Goal: Task Accomplishment & Management: Complete application form

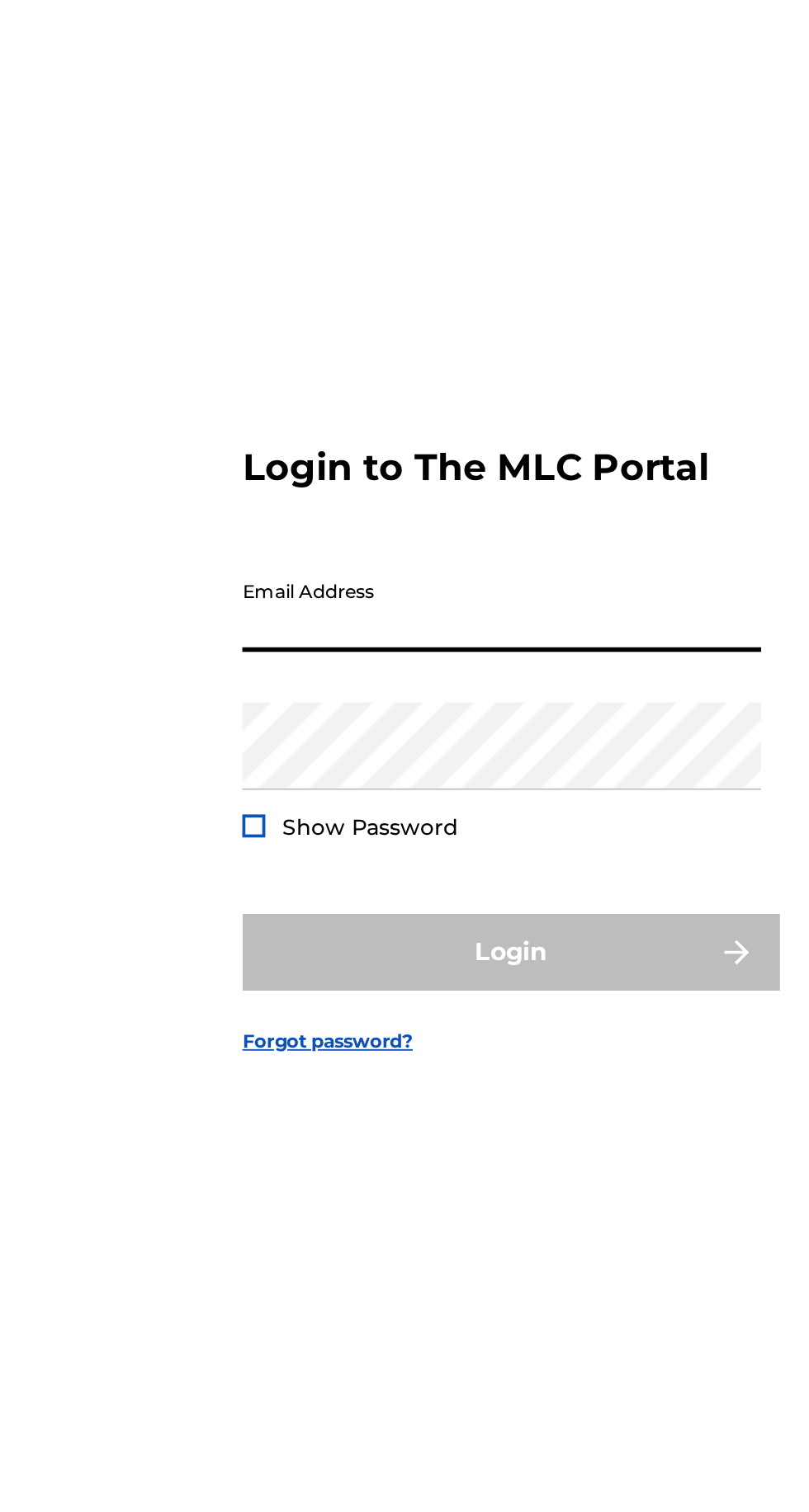
type input "[EMAIL_ADDRESS][DOMAIN_NAME]"
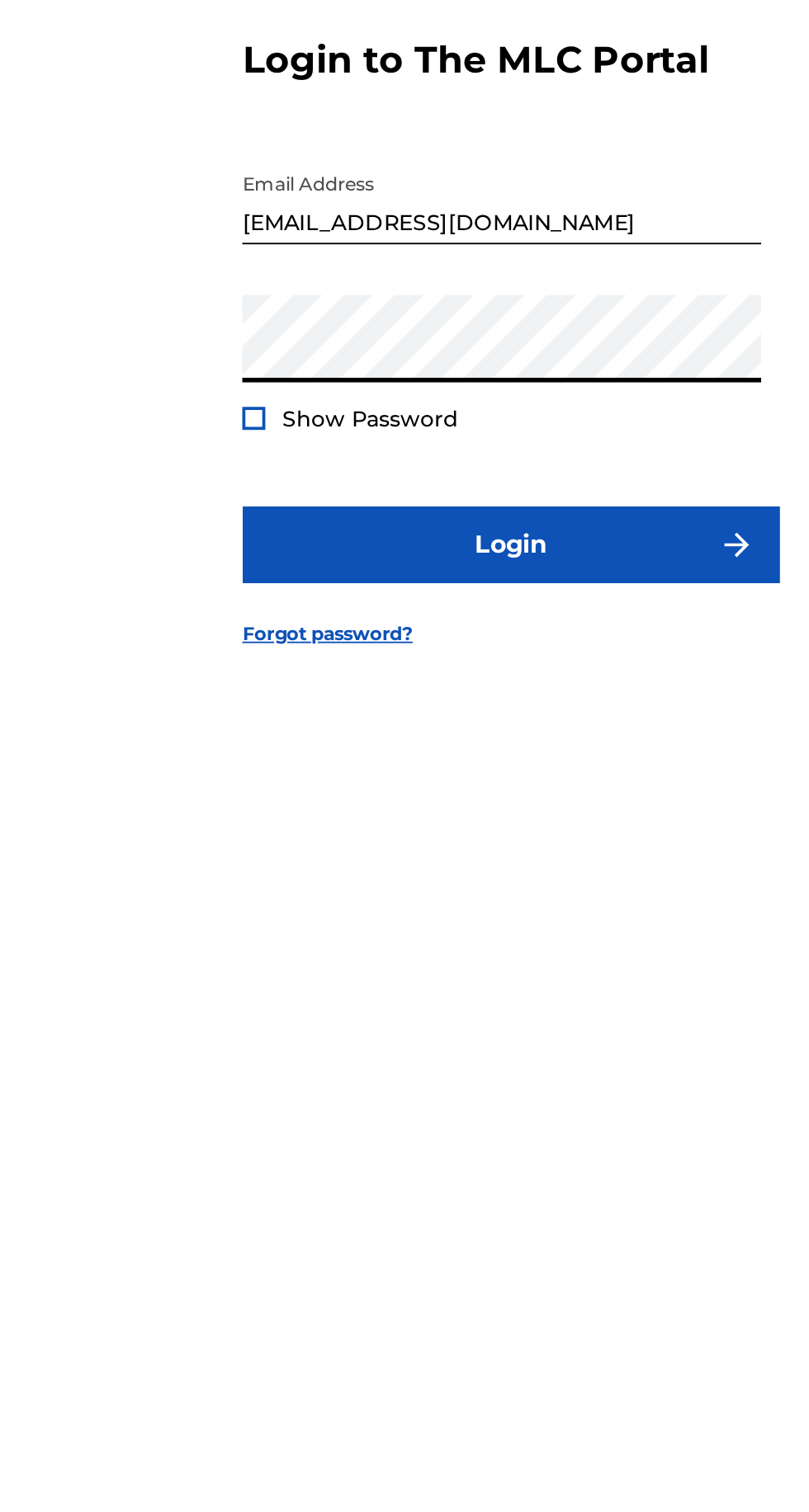
click at [267, 834] on div at bounding box center [266, 826] width 12 height 12
click at [266, 832] on img at bounding box center [267, 827] width 9 height 9
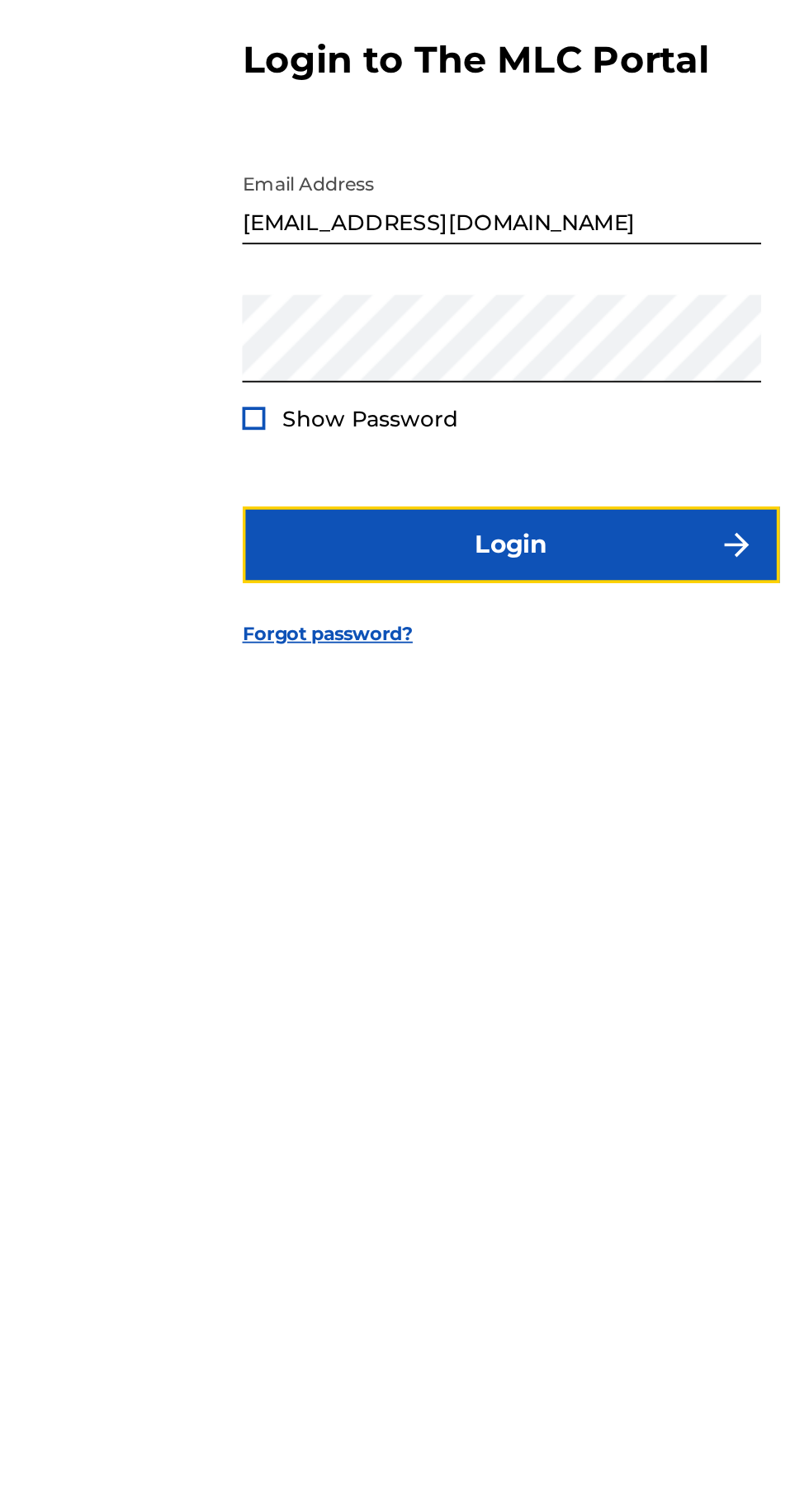
click at [385, 915] on button "Login" at bounding box center [404, 895] width 289 height 41
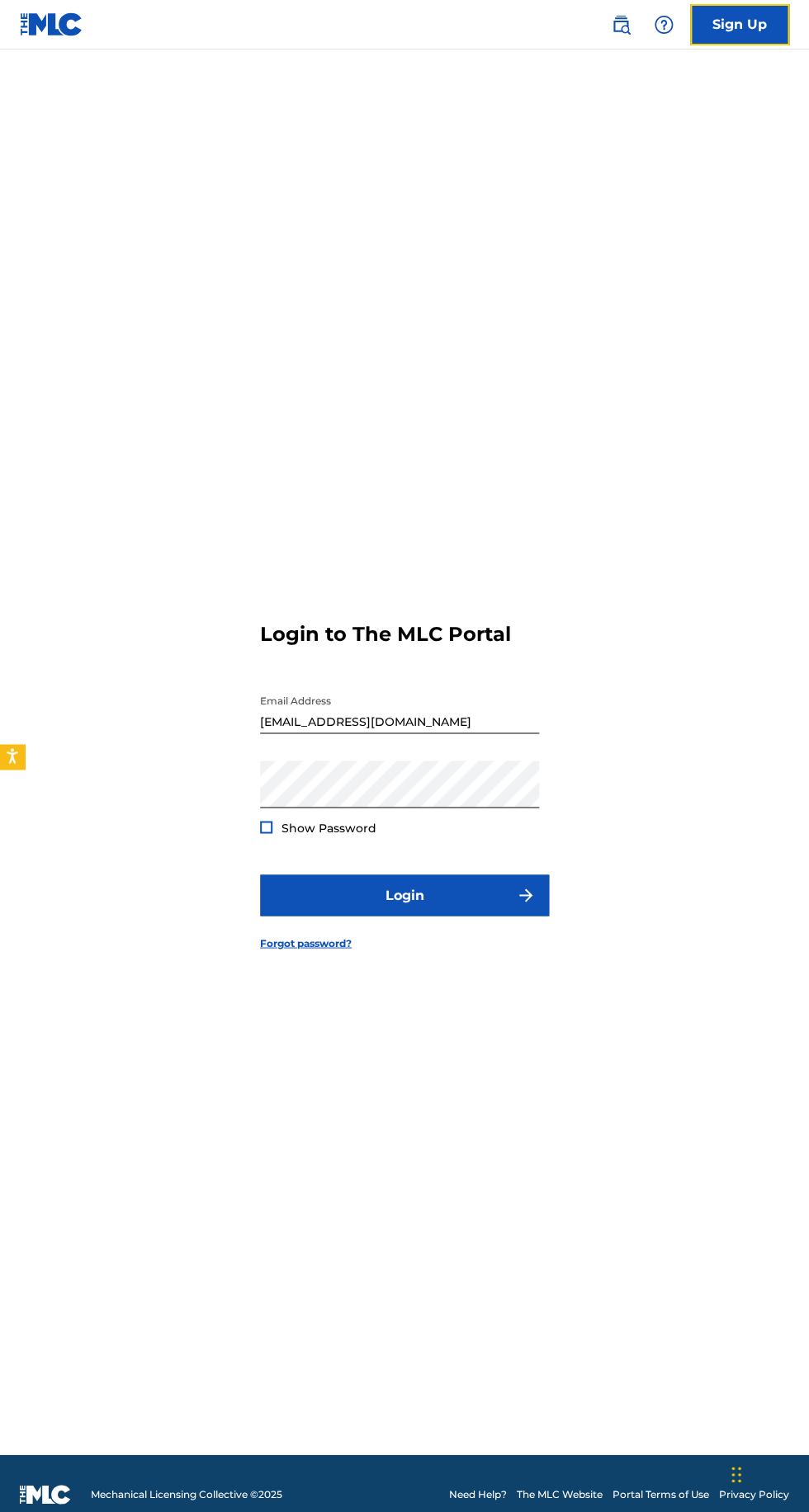
click at [740, 24] on link "Sign Up" at bounding box center [740, 24] width 99 height 41
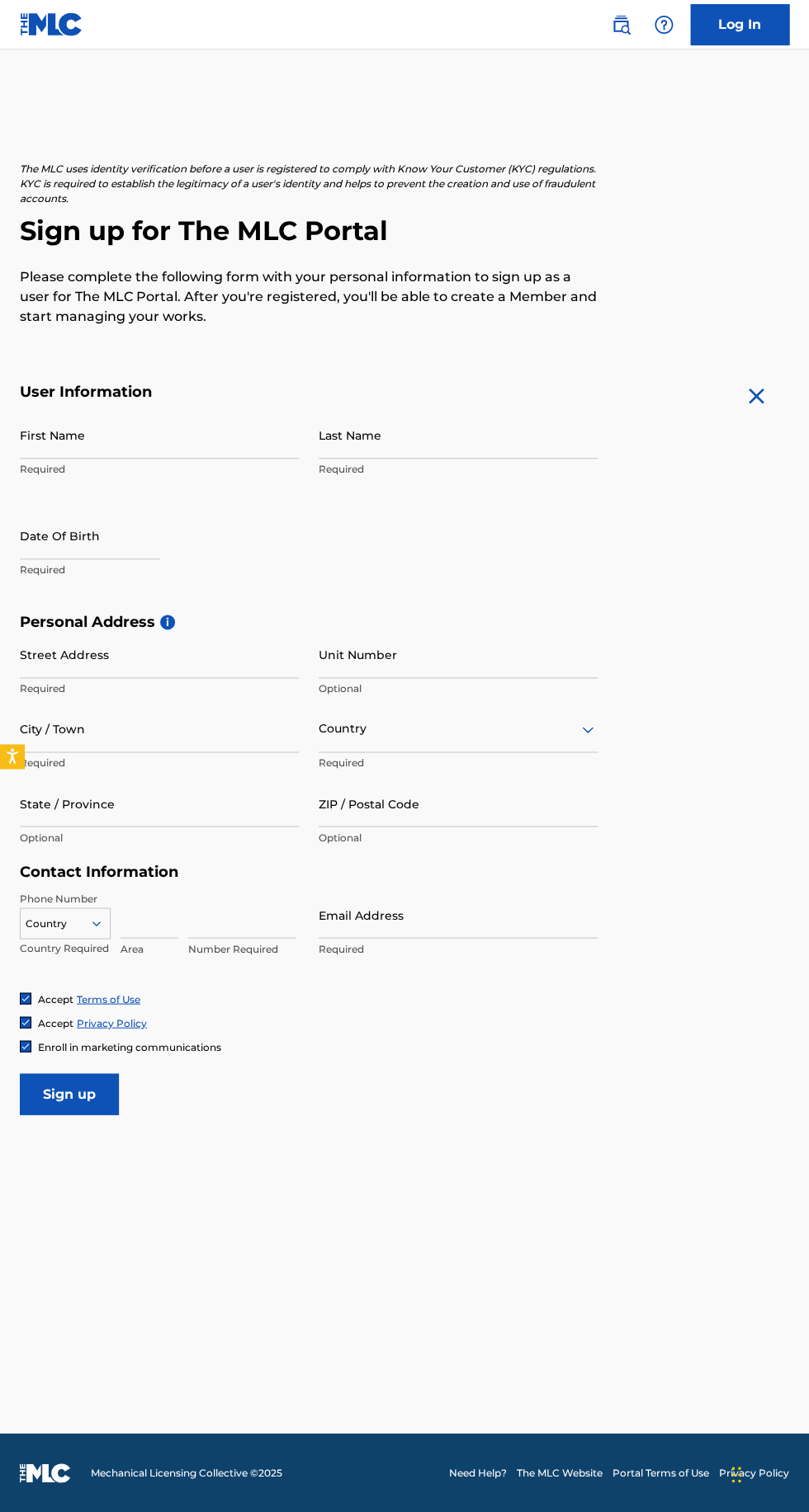
click at [106, 450] on input "First Name" at bounding box center [159, 435] width 279 height 47
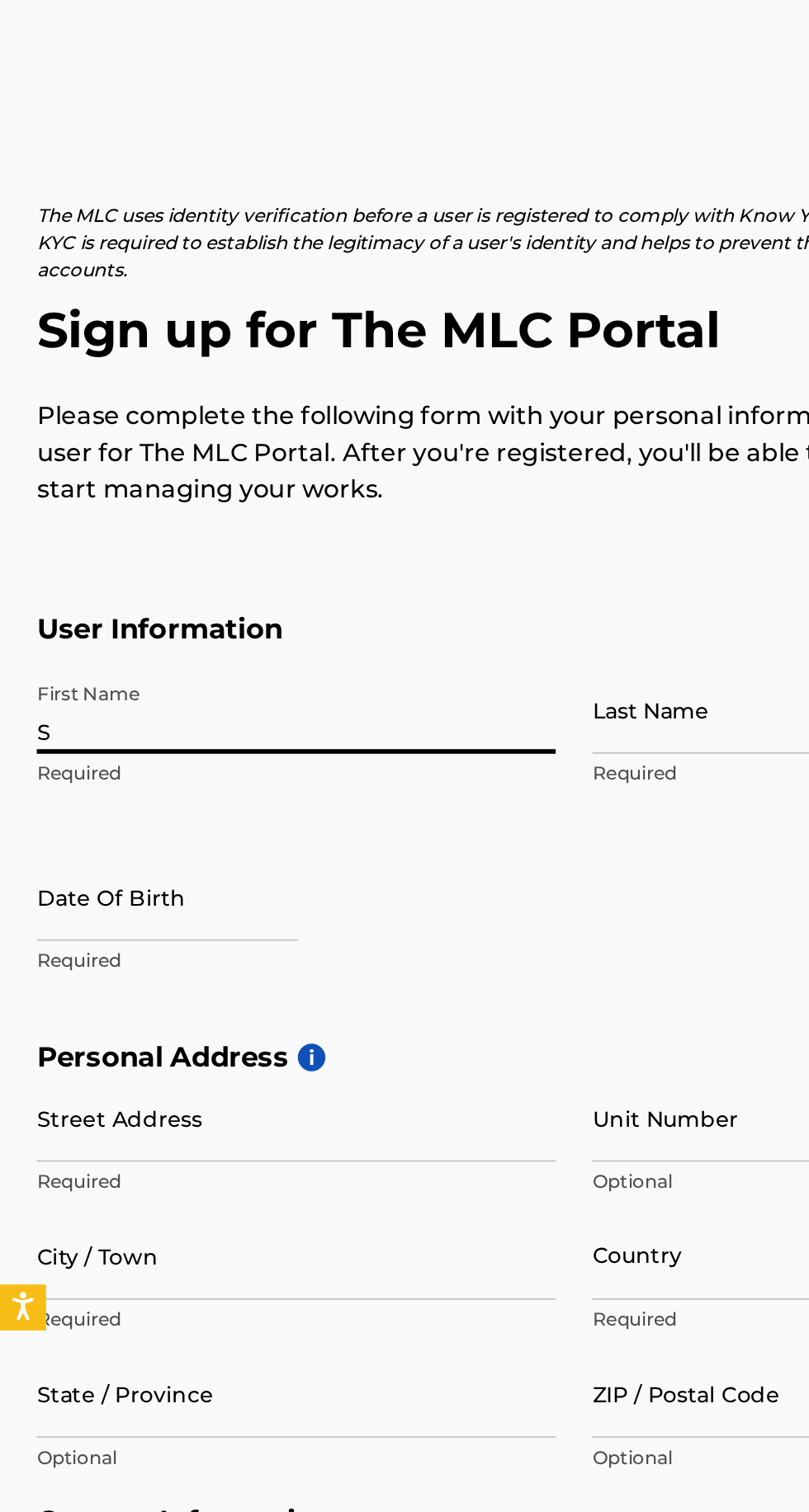
type input "Shaquel"
click at [378, 444] on input "Last Name" at bounding box center [458, 435] width 279 height 47
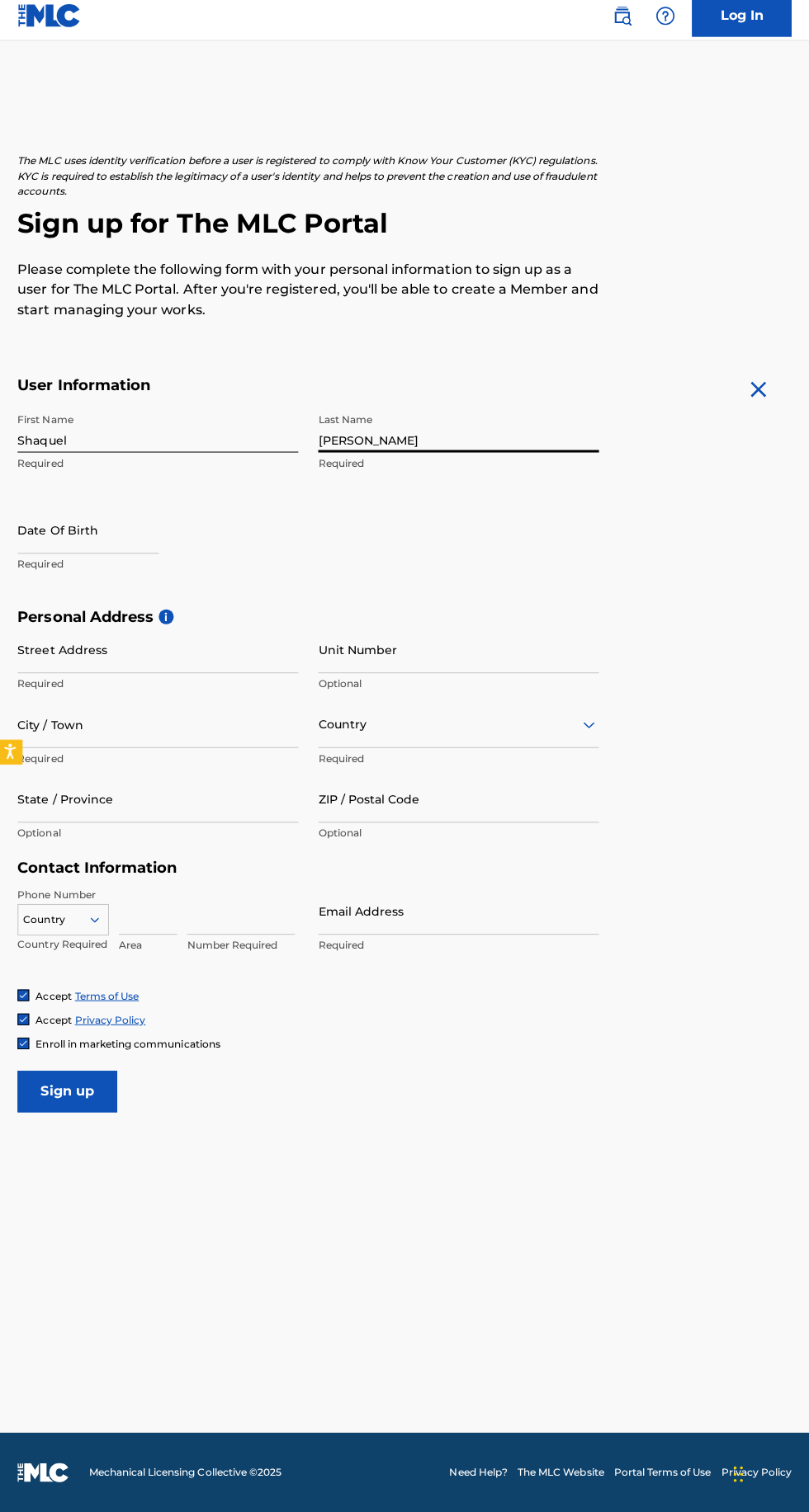
scroll to position [18, 0]
type input "[PERSON_NAME]"
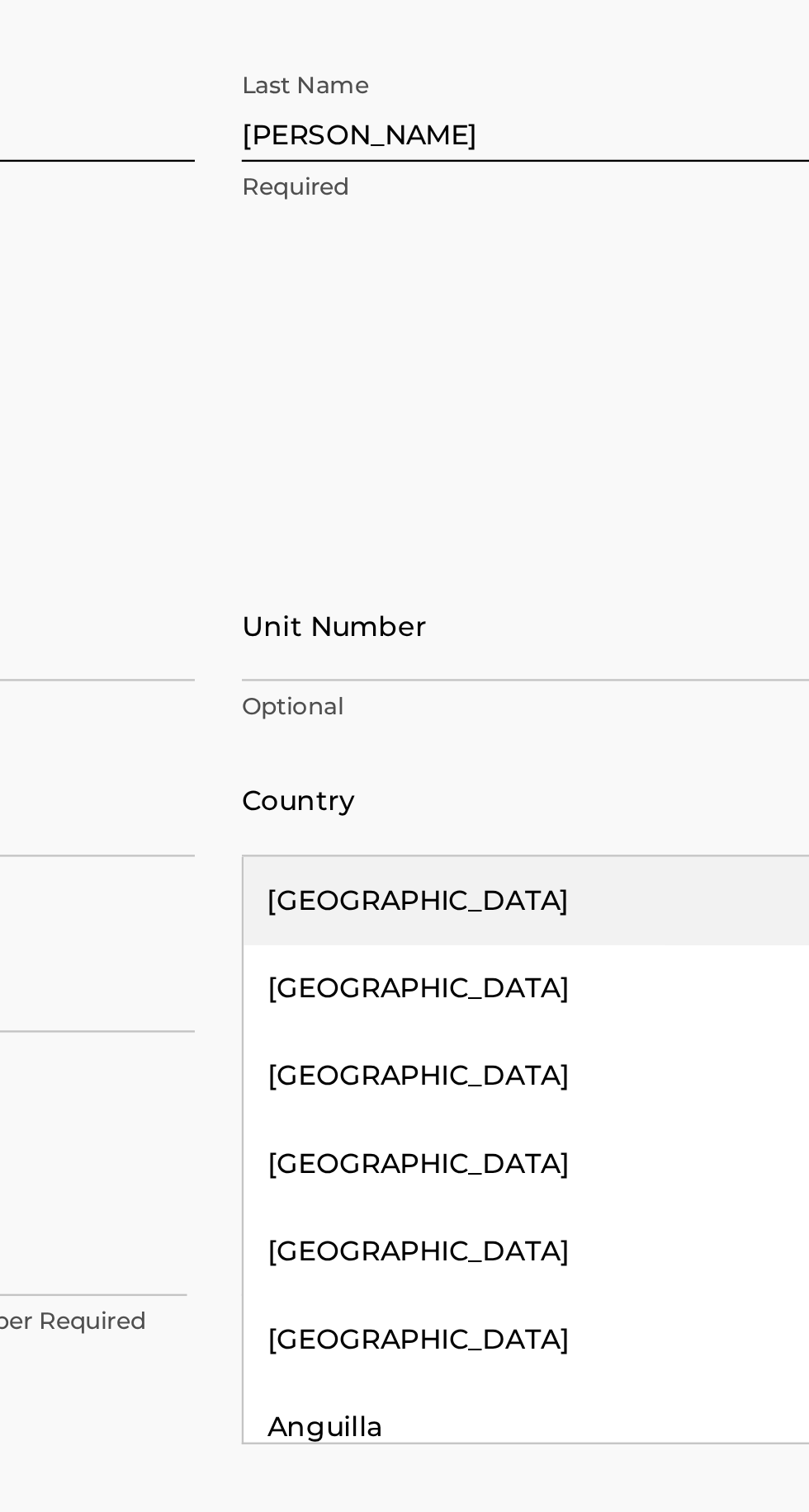
click at [440, 752] on div "[GEOGRAPHIC_DATA]" at bounding box center [458, 771] width 278 height 38
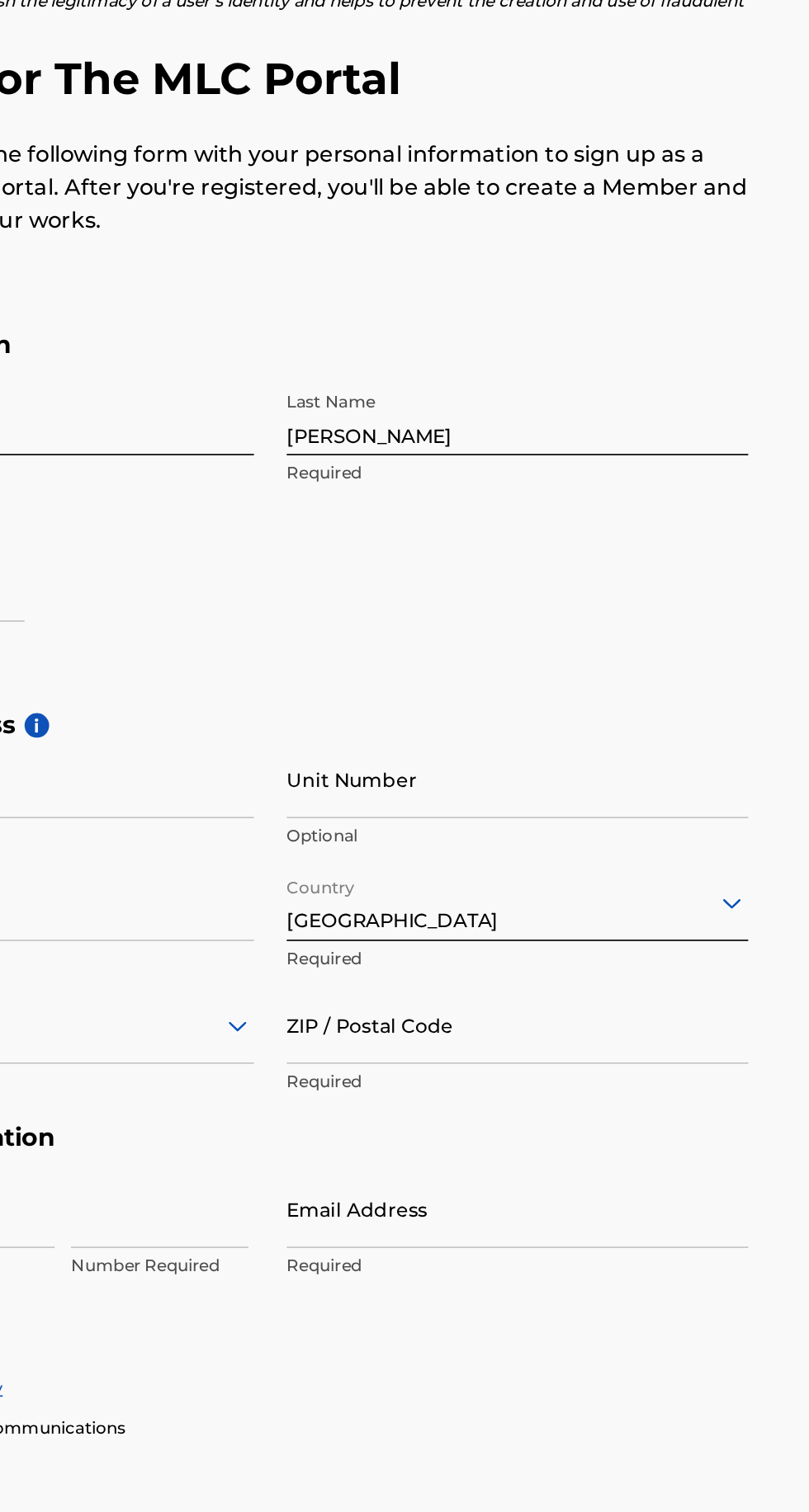
click at [452, 799] on input "ZIP / Postal Code" at bounding box center [458, 803] width 279 height 47
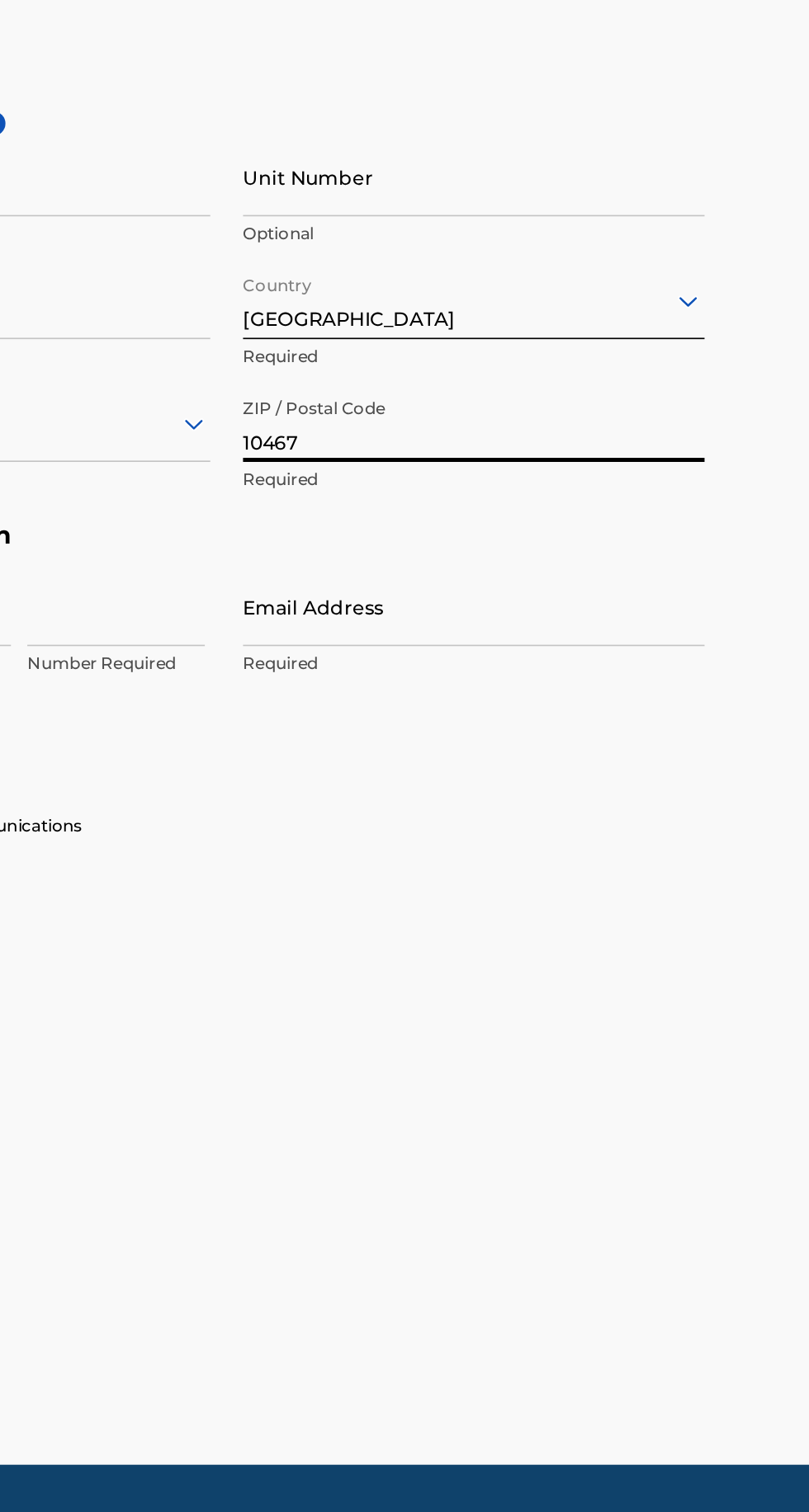
type input "10467"
click at [533, 906] on input "Email Address" at bounding box center [458, 915] width 279 height 47
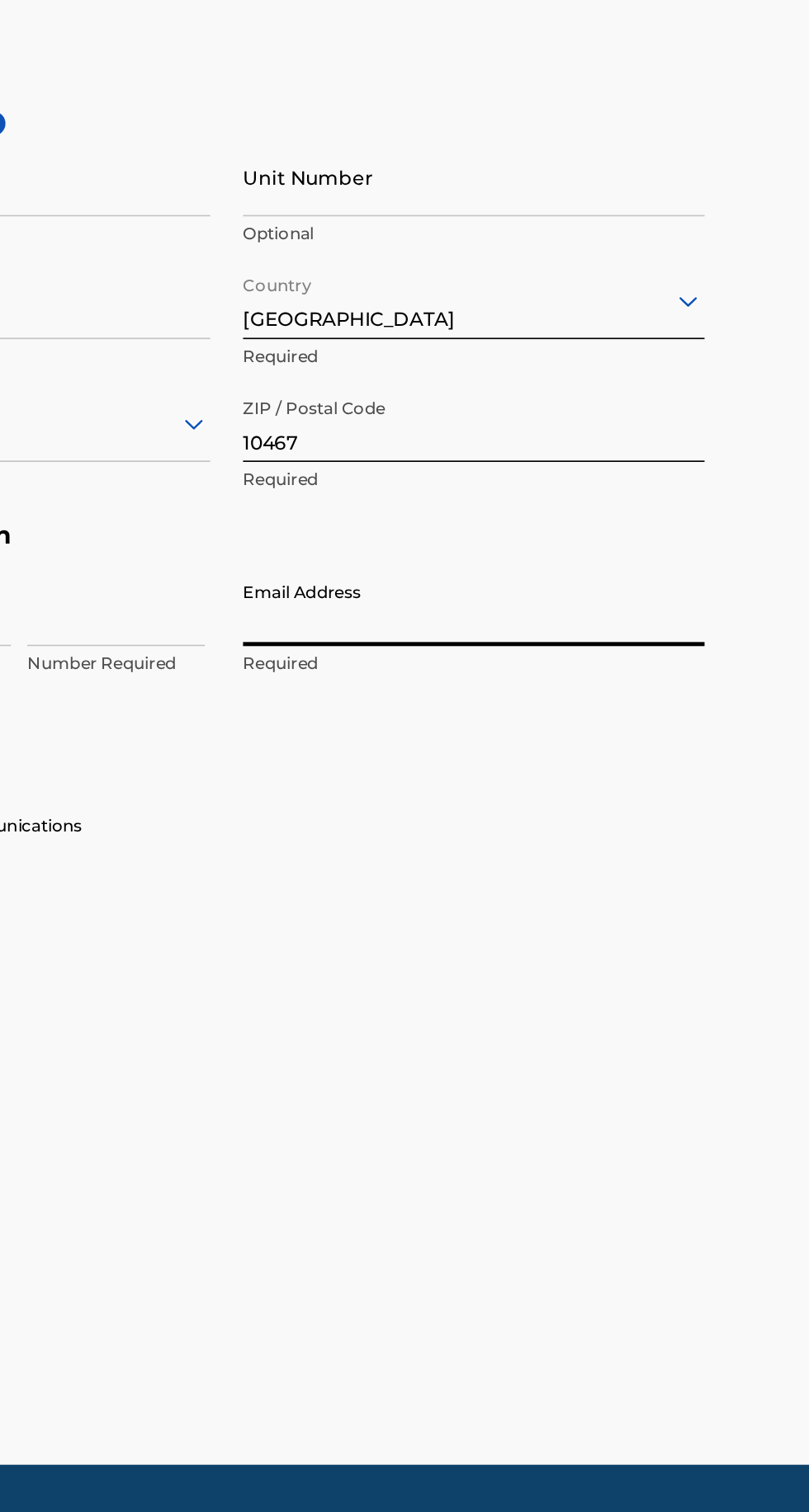
type input "[EMAIL_ADDRESS][DOMAIN_NAME]"
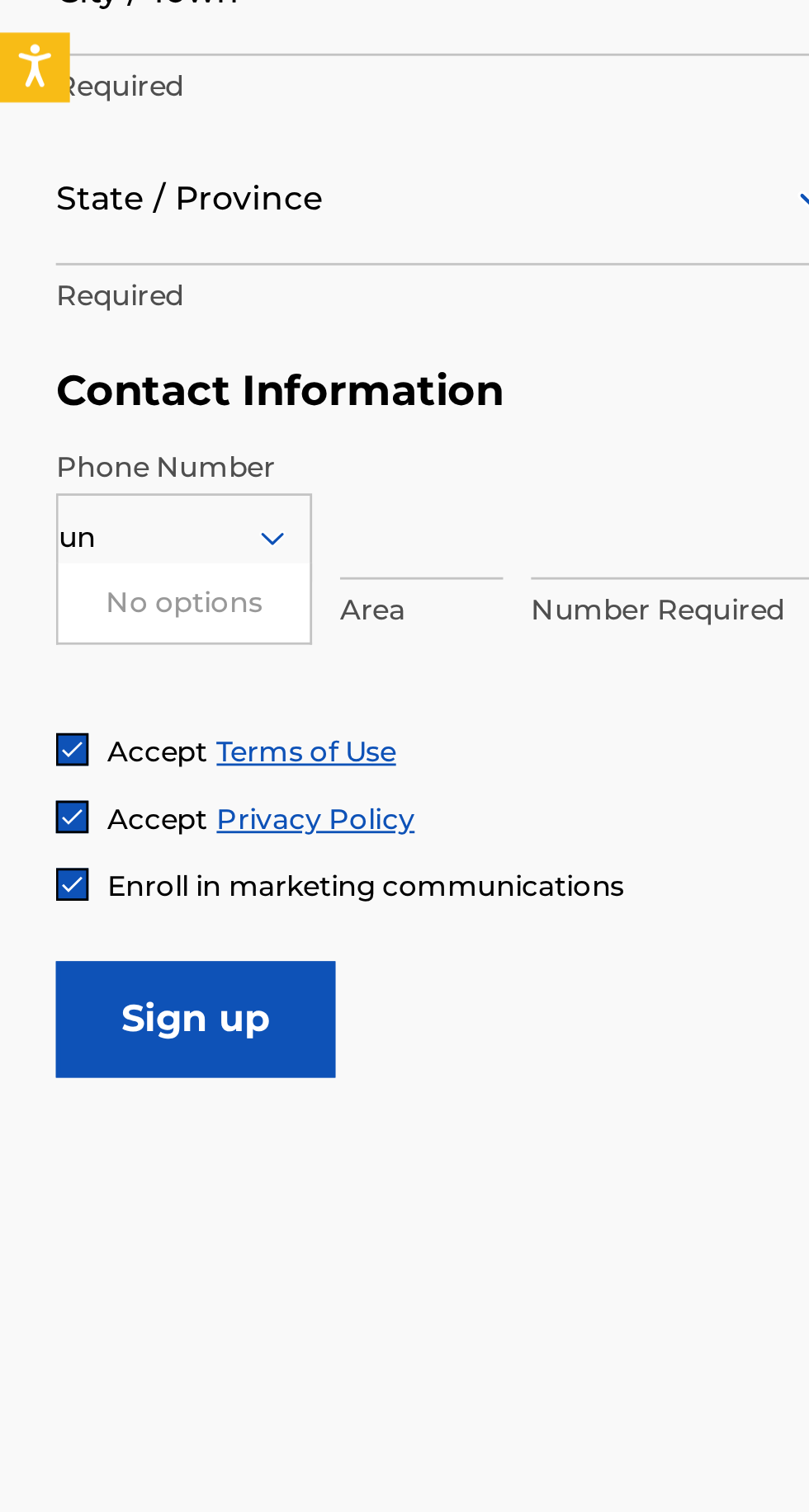
type input "u"
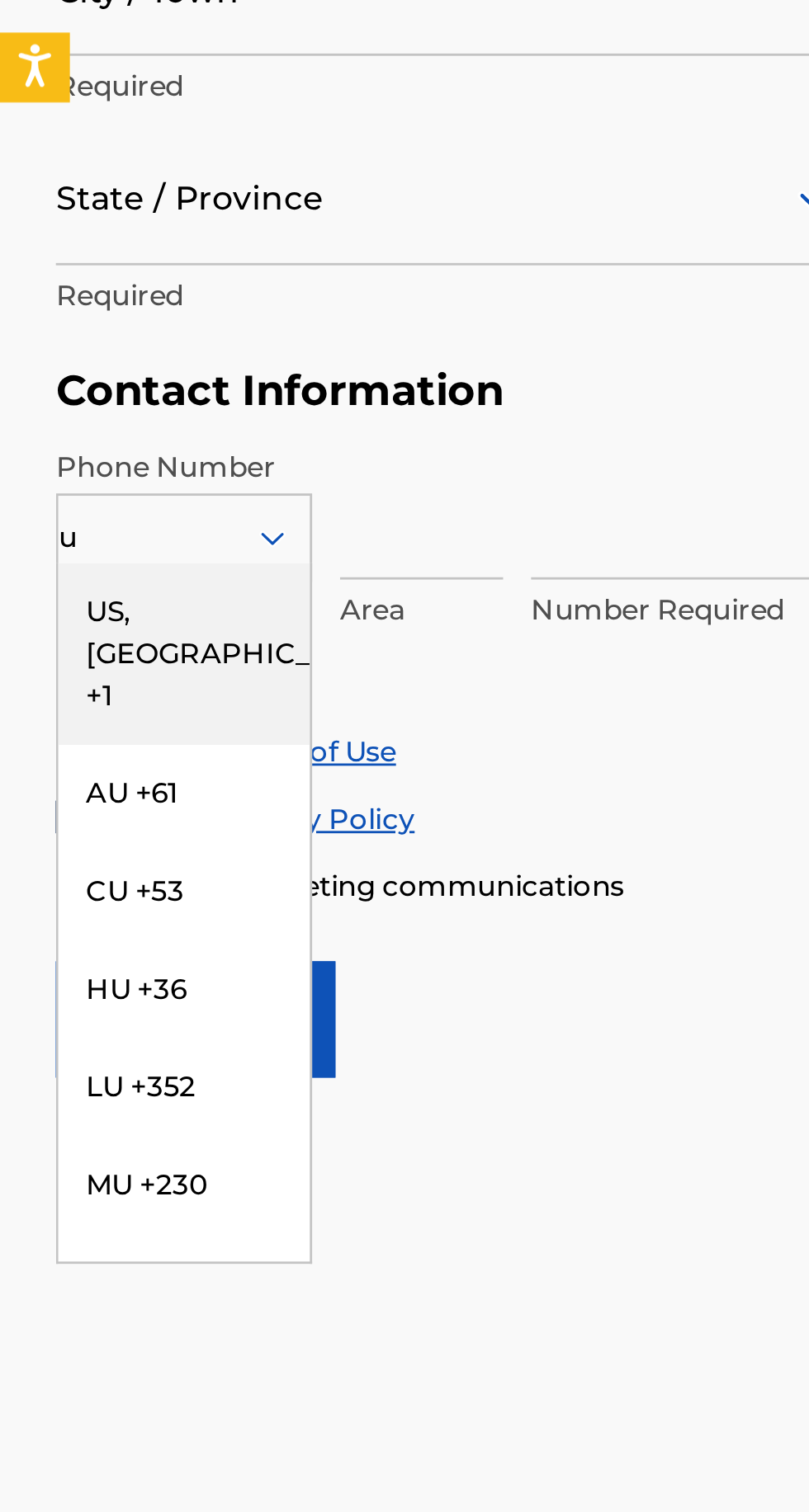
click at [44, 932] on div "US, [GEOGRAPHIC_DATA] +1" at bounding box center [65, 964] width 89 height 65
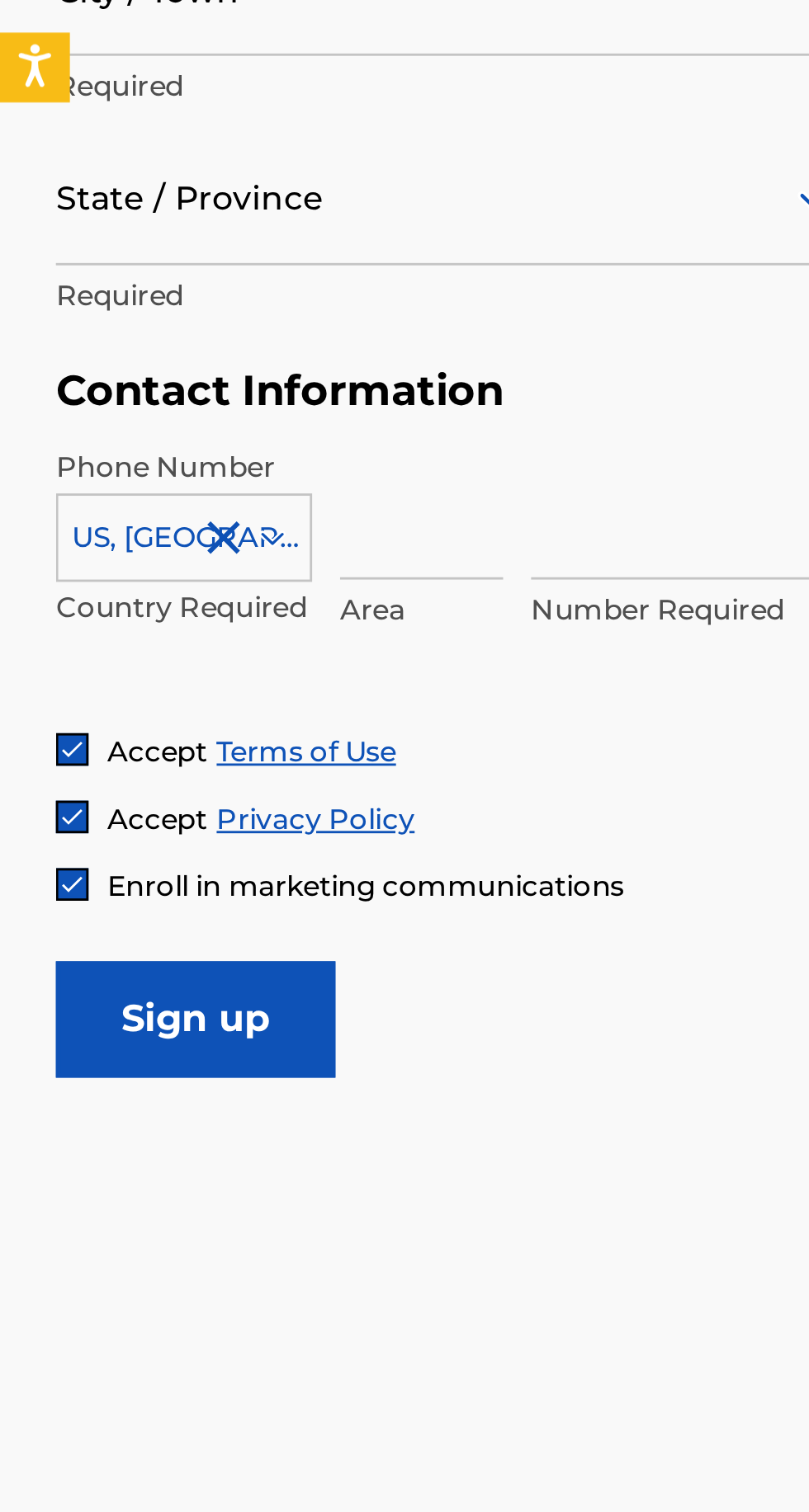
click at [130, 902] on input at bounding box center [149, 915] width 58 height 47
type input "217"
click at [214, 910] on input at bounding box center [242, 915] width 107 height 47
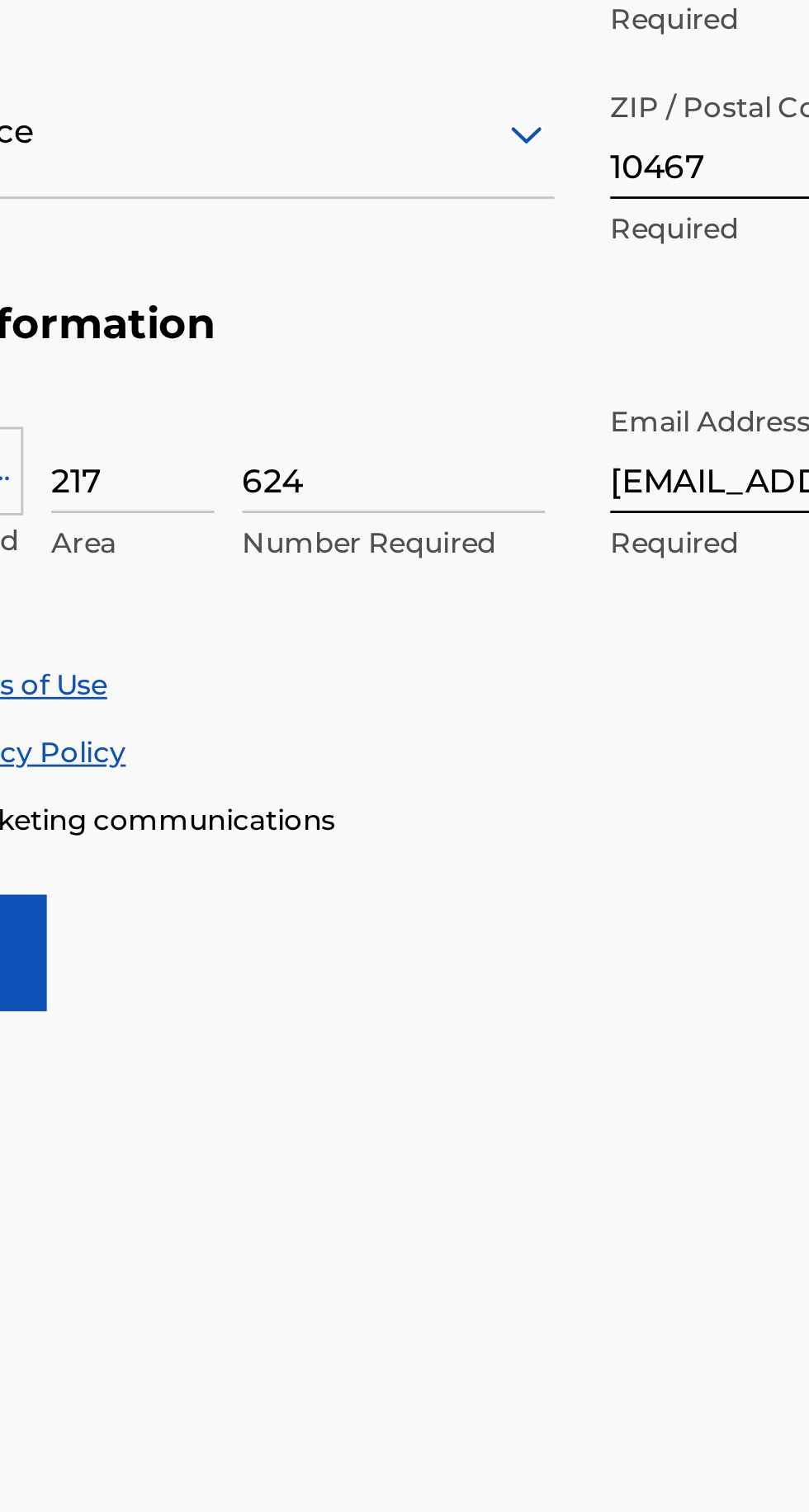
type input "6246620"
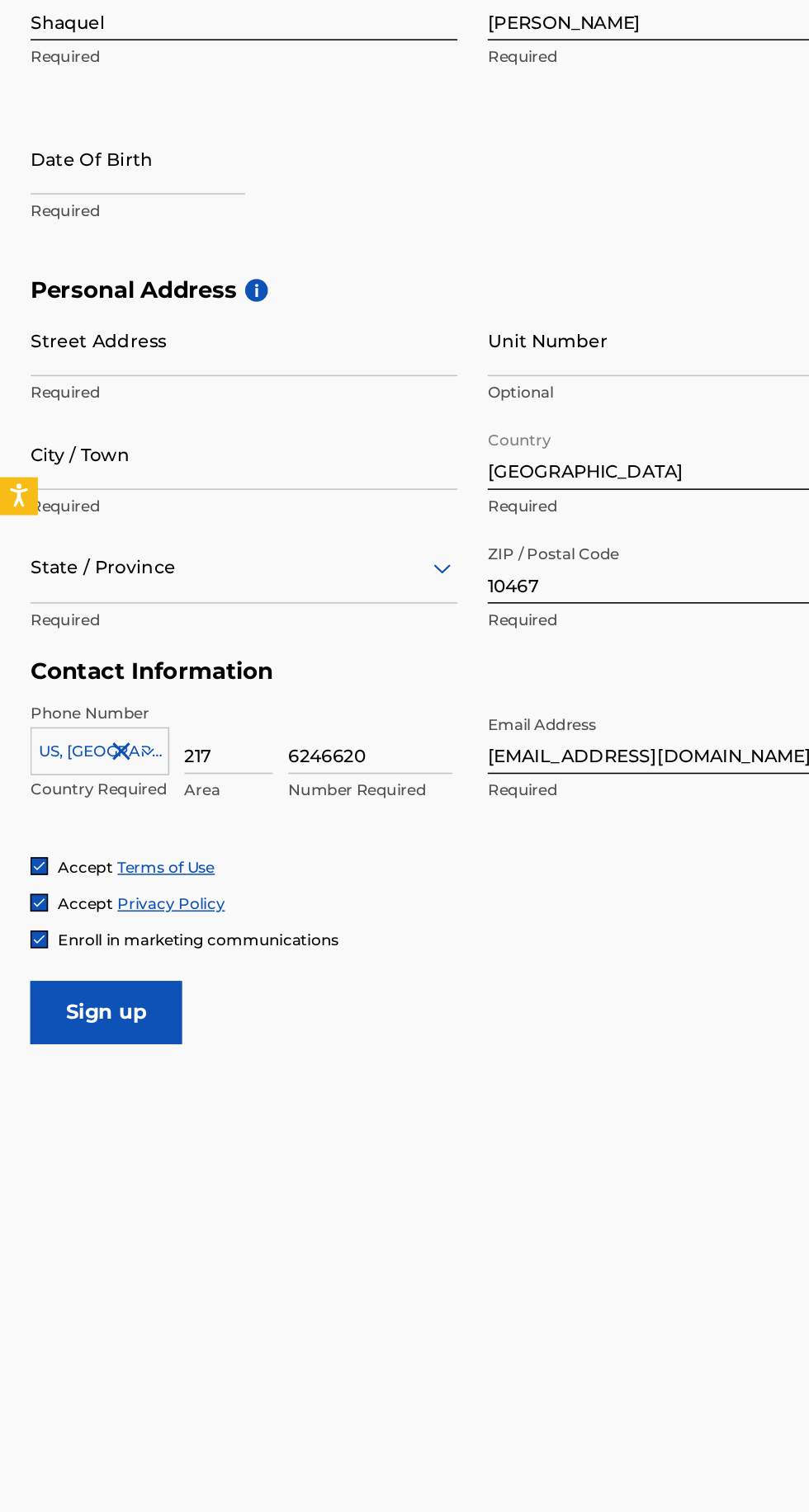
click at [91, 717] on input "City / Town" at bounding box center [159, 729] width 279 height 47
type input "[GEOGRAPHIC_DATA]"
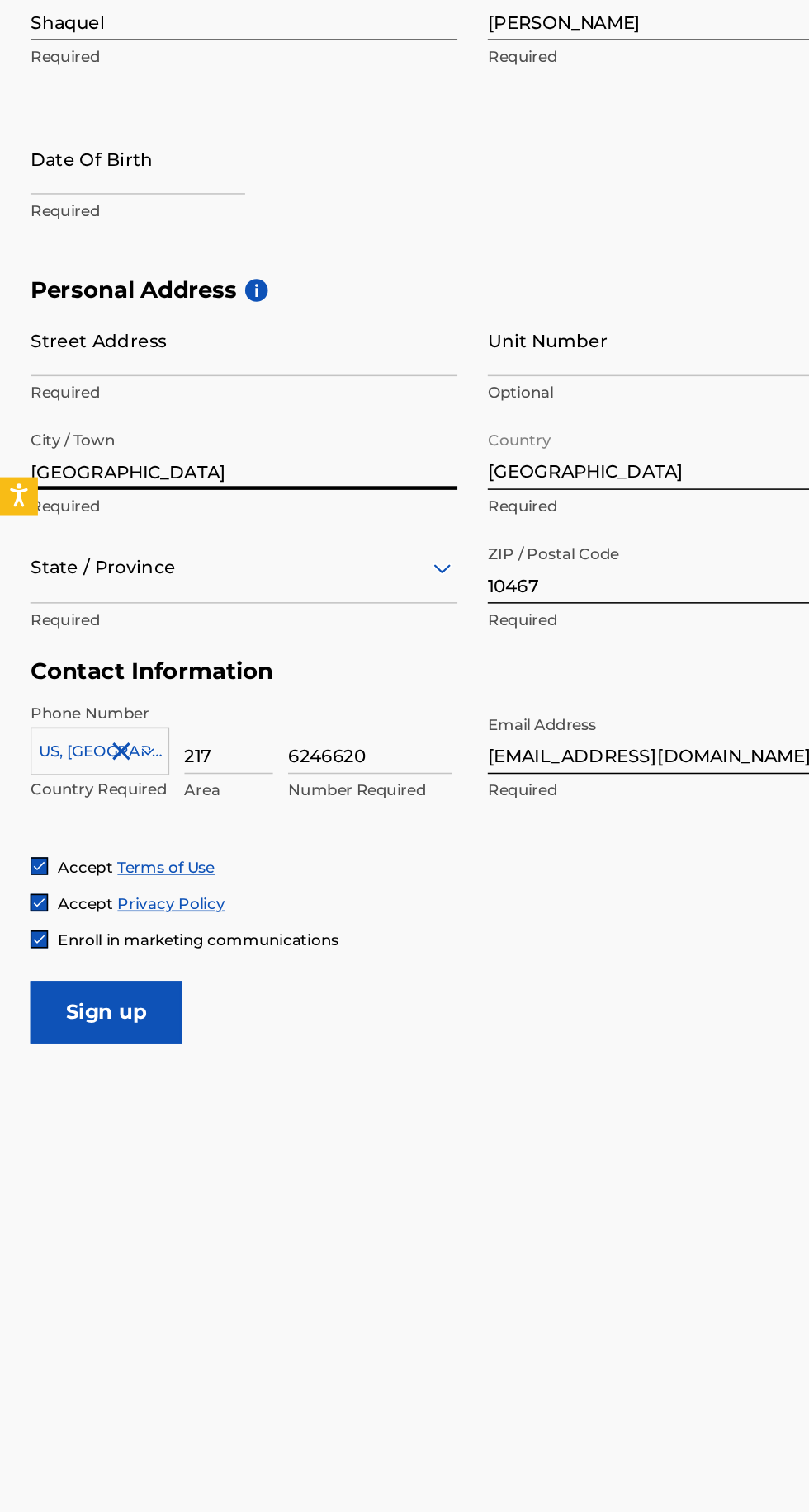
click at [64, 643] on input "Street Address" at bounding box center [159, 655] width 279 height 47
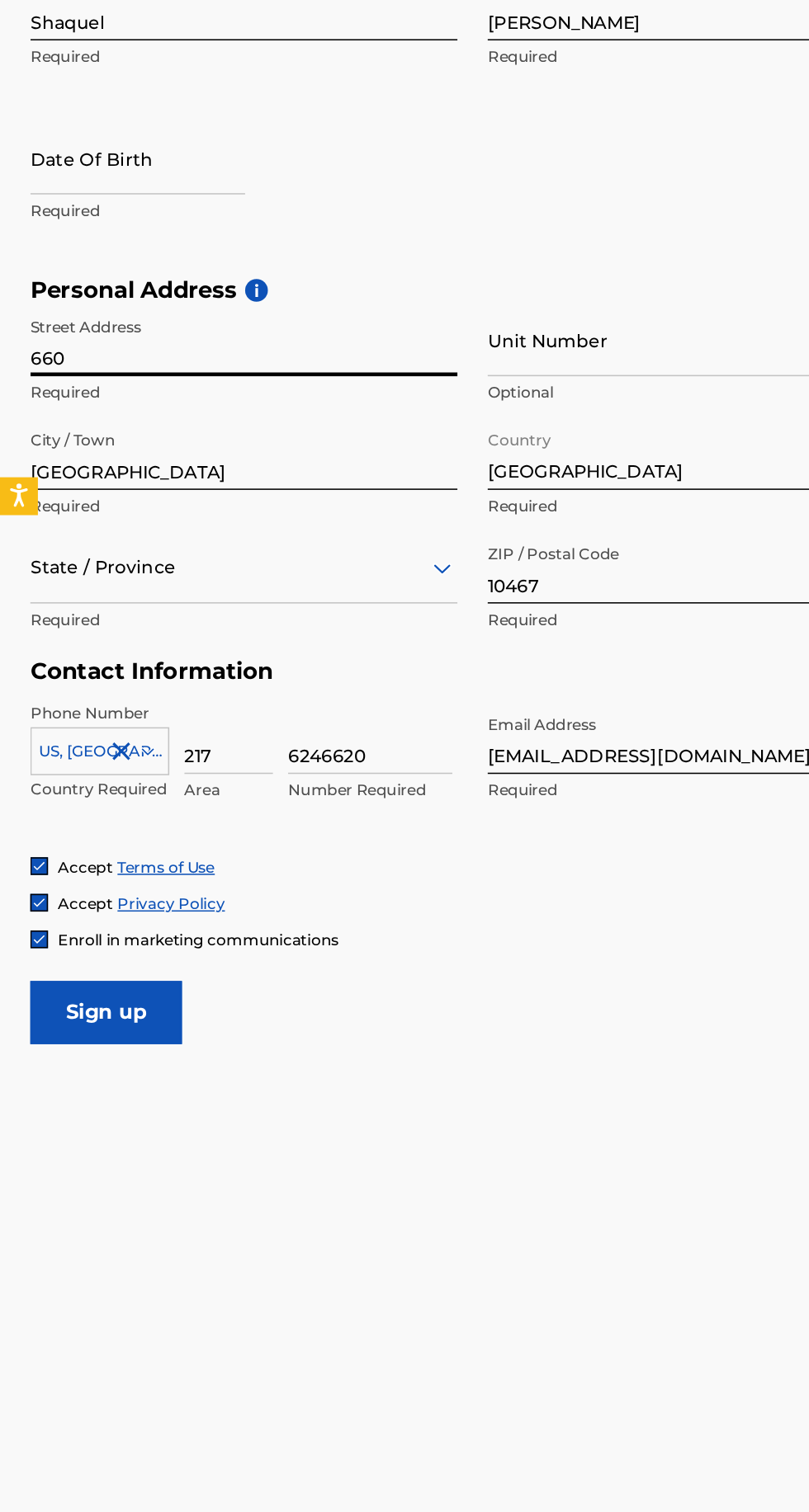
type input "[STREET_ADDRESS][PERSON_NAME]"
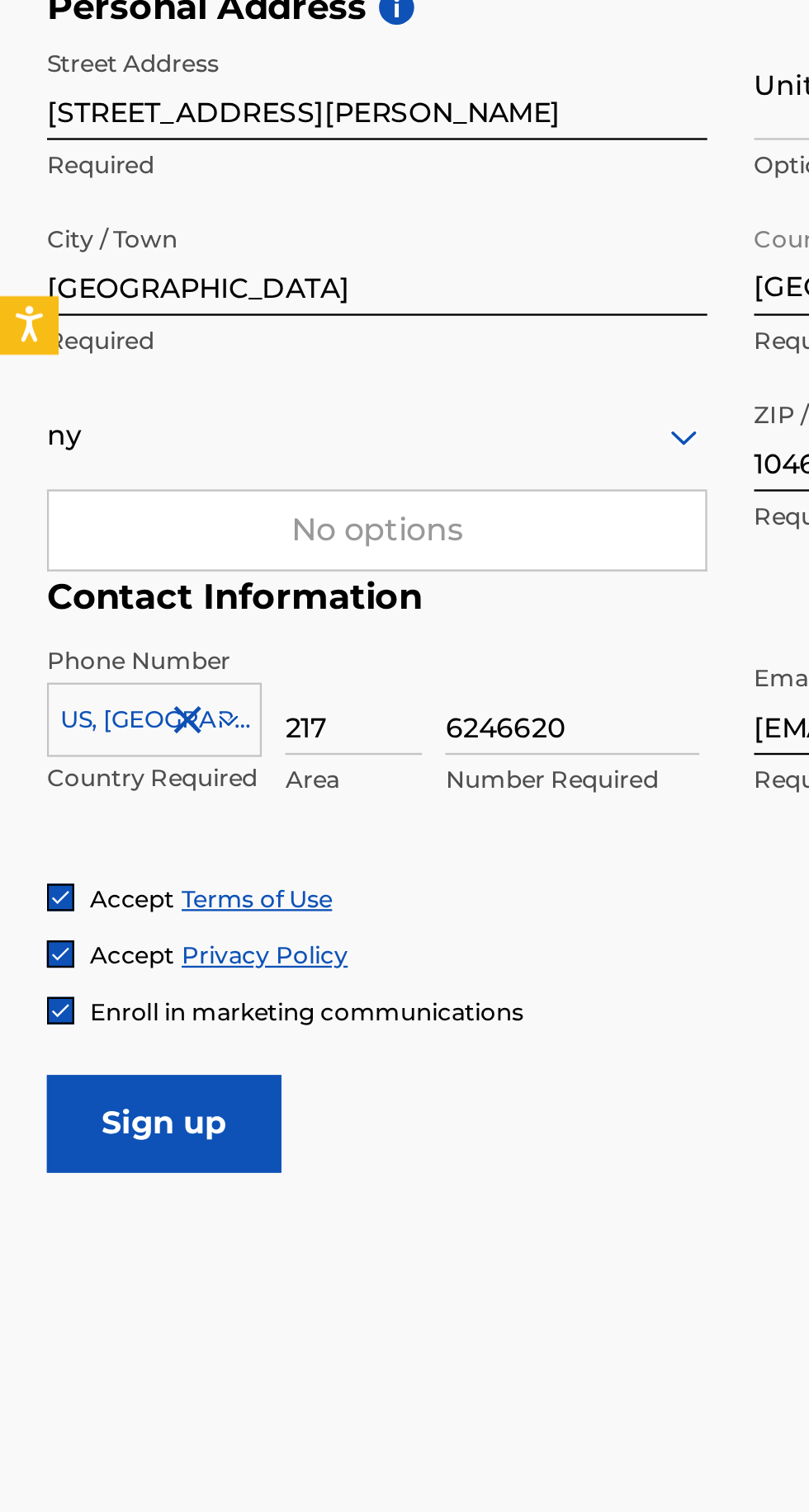
type input "n"
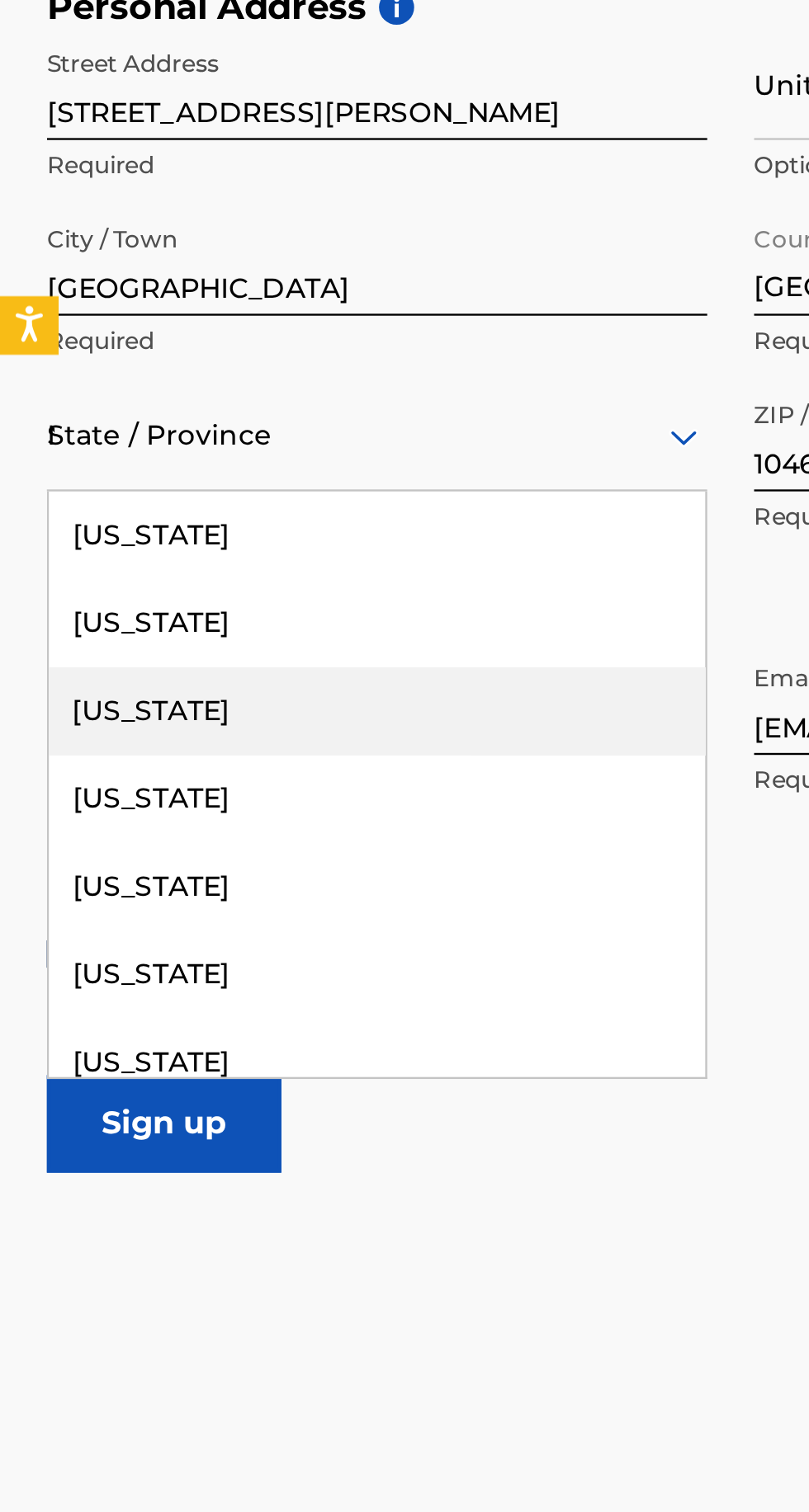
scroll to position [0, 0]
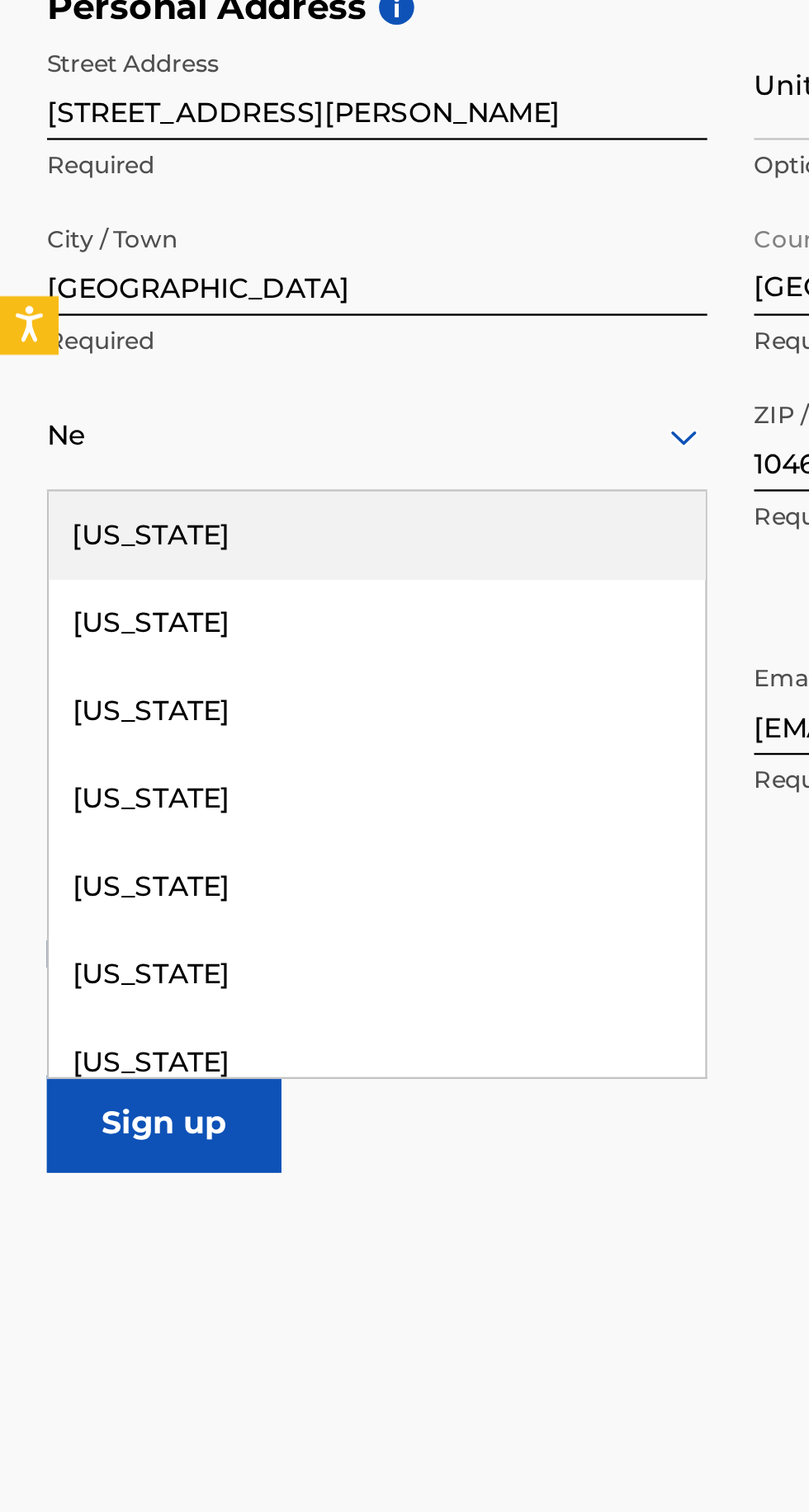
type input "New"
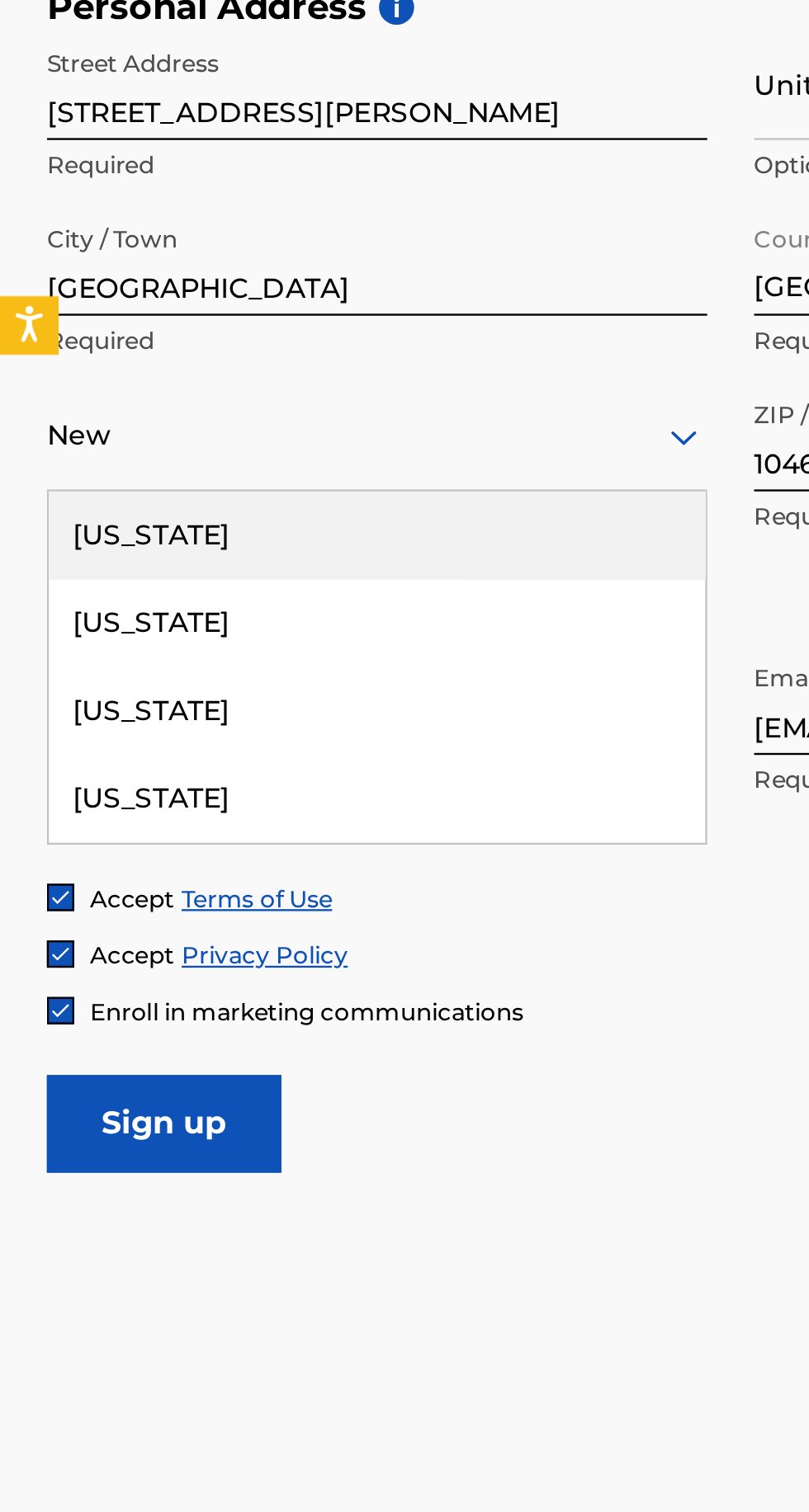
click at [51, 938] on div "[US_STATE]" at bounding box center [160, 957] width 278 height 38
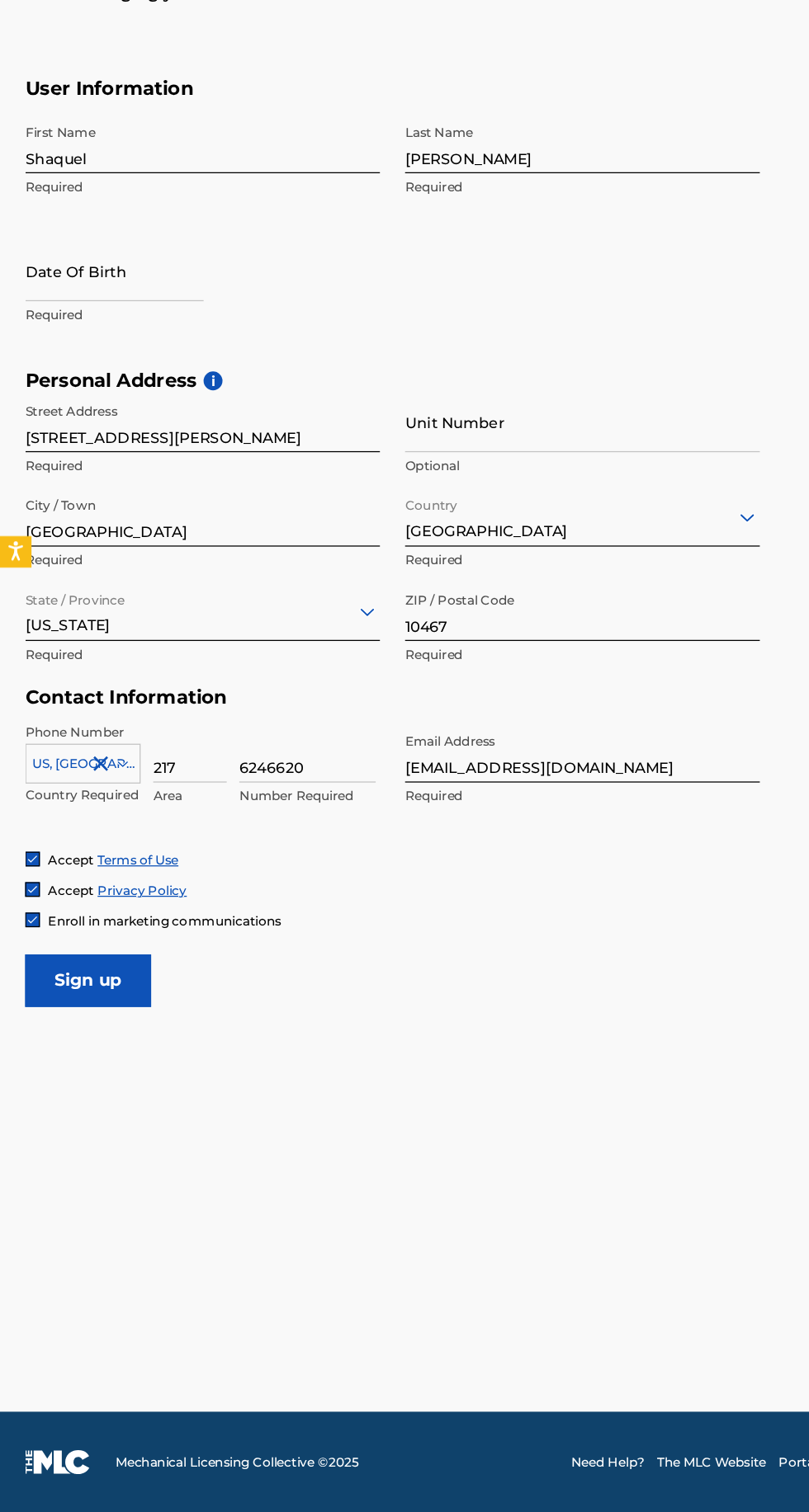
scroll to position [21, 0]
click at [59, 1077] on input "Sign up" at bounding box center [69, 1094] width 99 height 41
click at [47, 522] on input "text" at bounding box center [90, 536] width 141 height 47
select select "8"
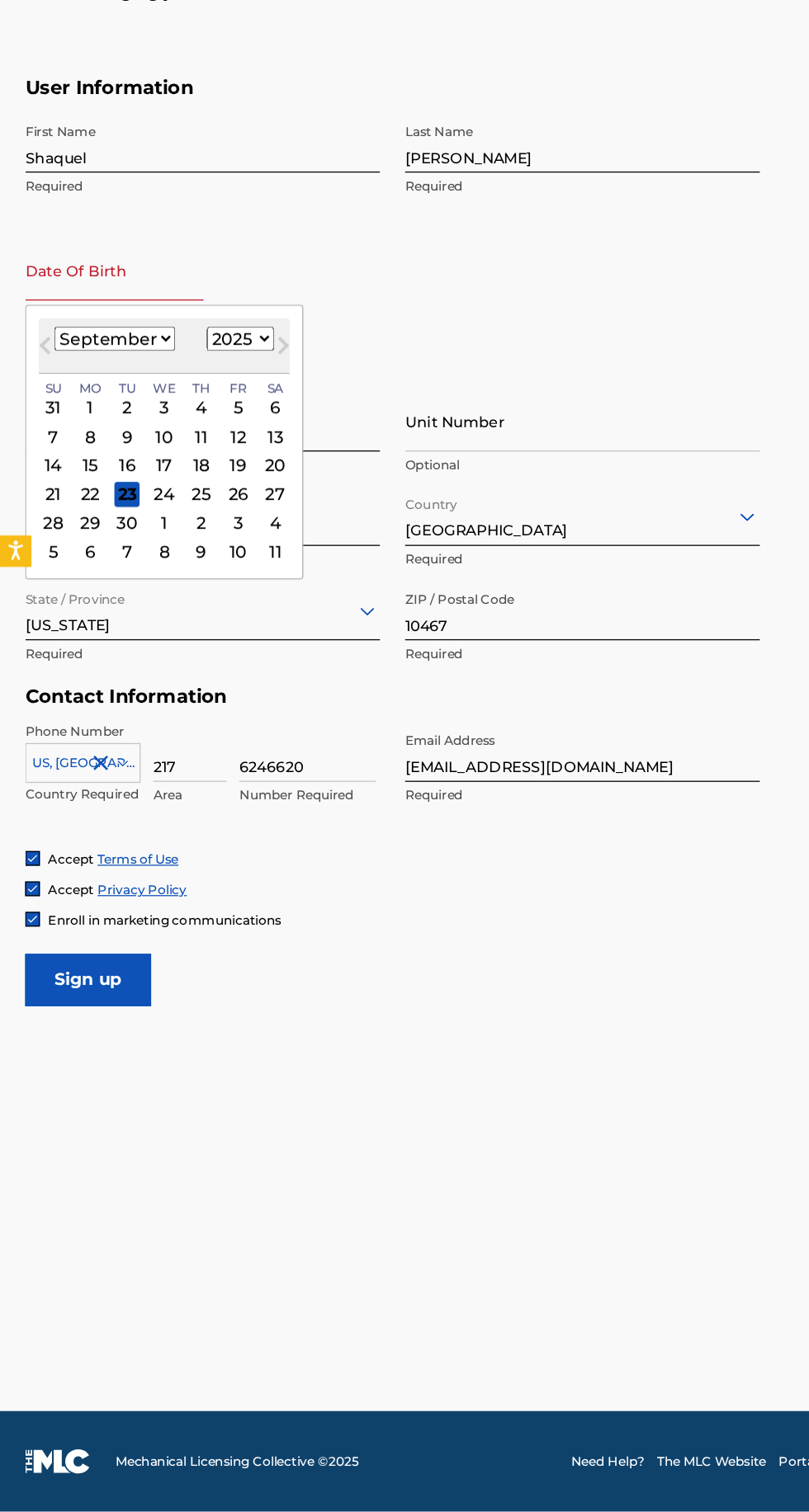
click at [176, 580] on select "1899 1900 1901 1902 1903 1904 1905 1906 1907 1908 1909 1910 1911 1912 1913 1914…" at bounding box center [189, 589] width 53 height 19
select select "1997"
click at [162, 580] on select "1899 1900 1901 1902 1903 1904 1905 1906 1907 1908 1909 1910 1911 1912 1913 1914…" at bounding box center [189, 589] width 53 height 19
click at [86, 580] on select "January February March April May June July August September October November De…" at bounding box center [90, 589] width 95 height 19
select select "9"
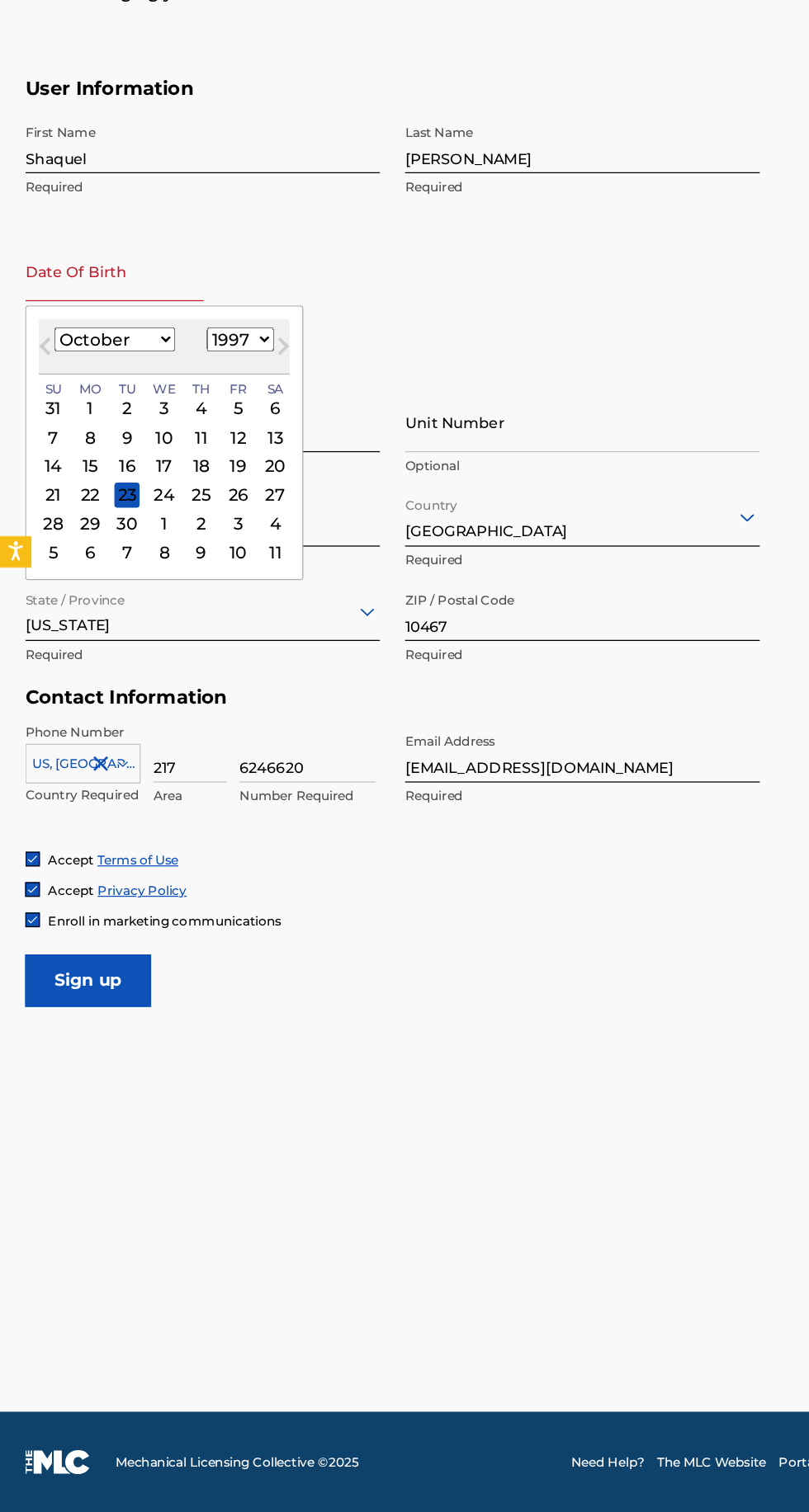
click at [43, 580] on select "January February March April May June July August September October November De…" at bounding box center [90, 589] width 95 height 19
click at [155, 679] on div "16" at bounding box center [158, 688] width 20 height 20
type input "[DATE]"
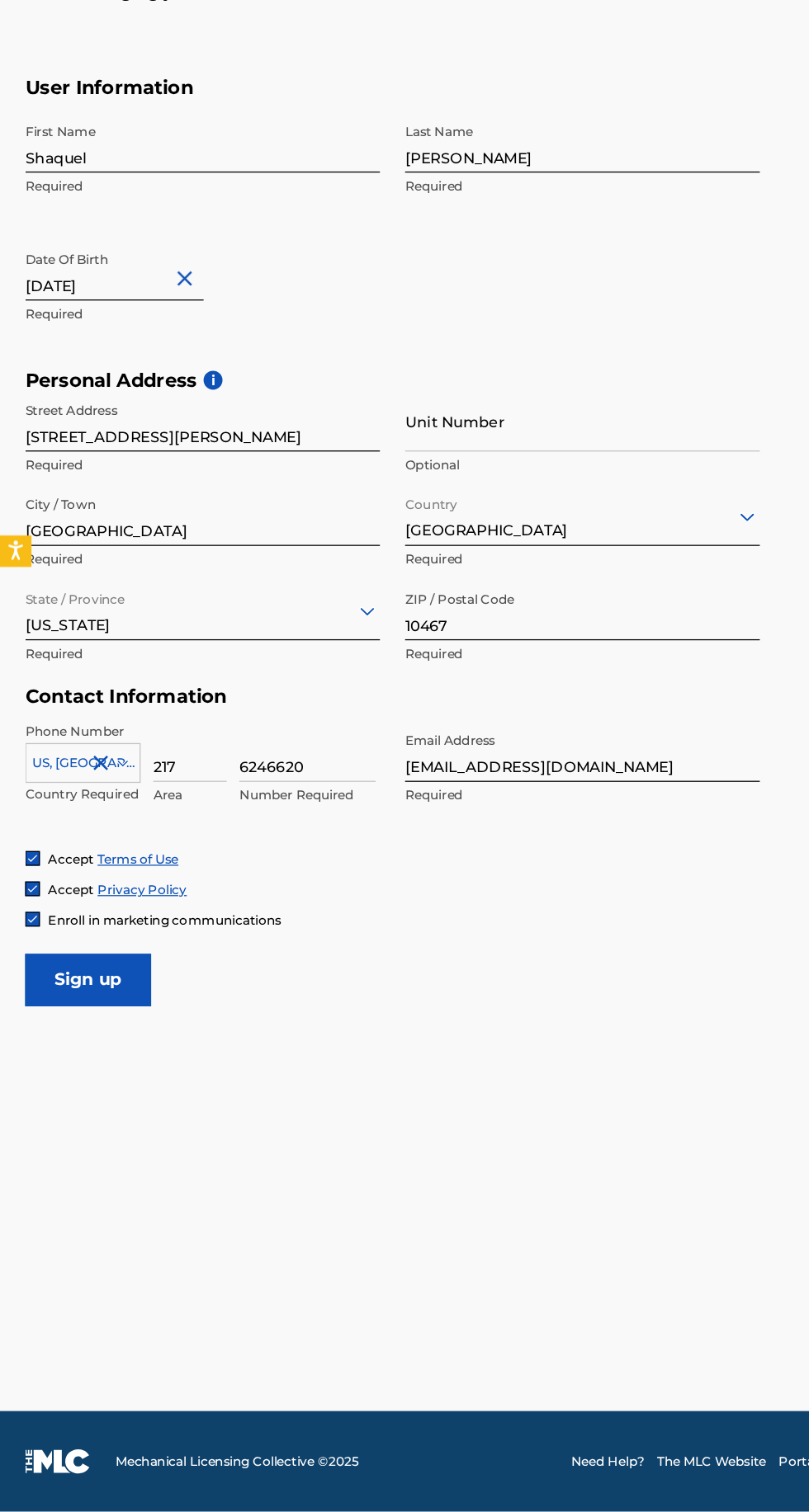
scroll to position [20, 0]
click at [58, 1073] on input "Sign up" at bounding box center [69, 1094] width 99 height 41
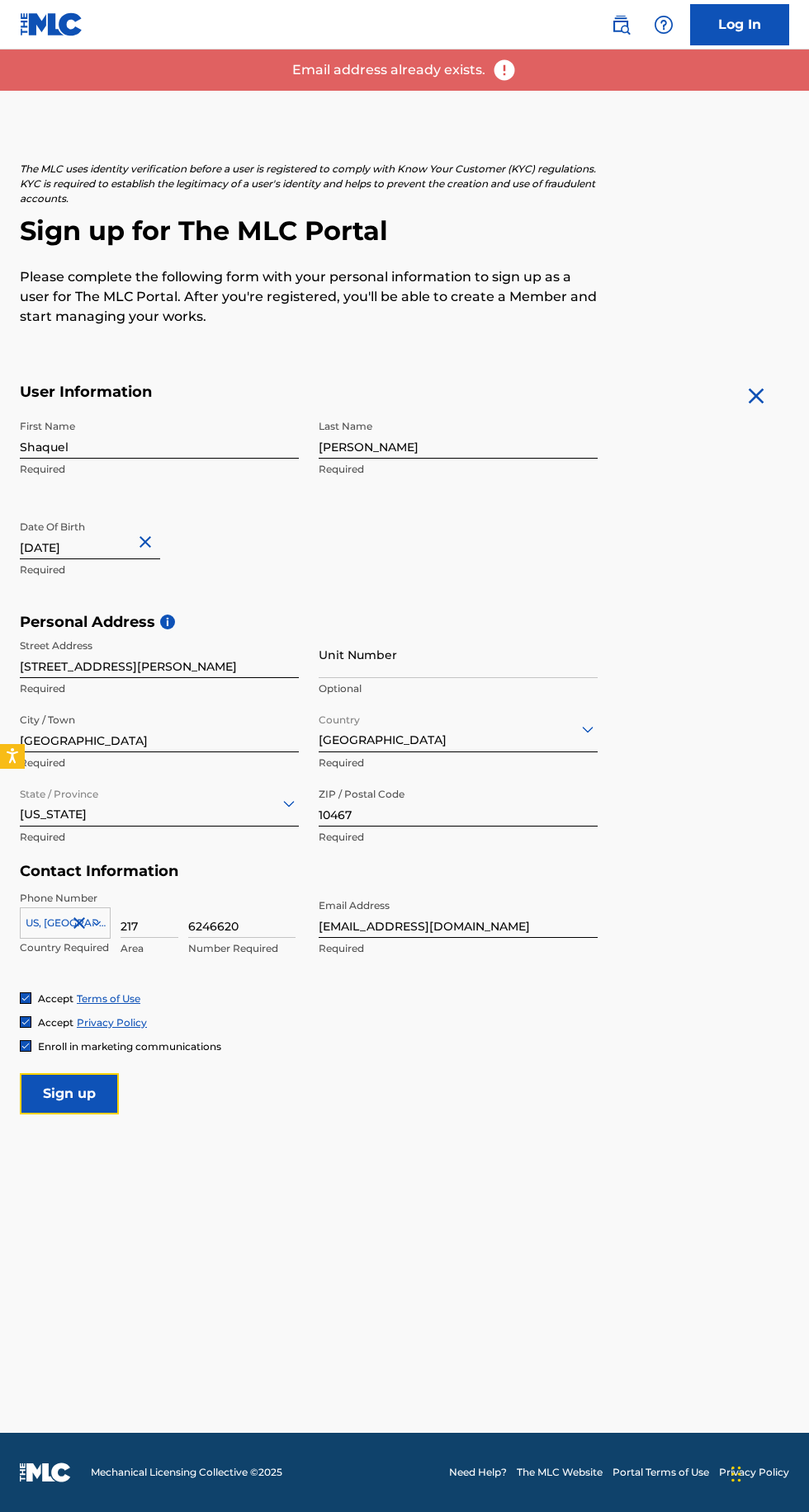
scroll to position [13, 0]
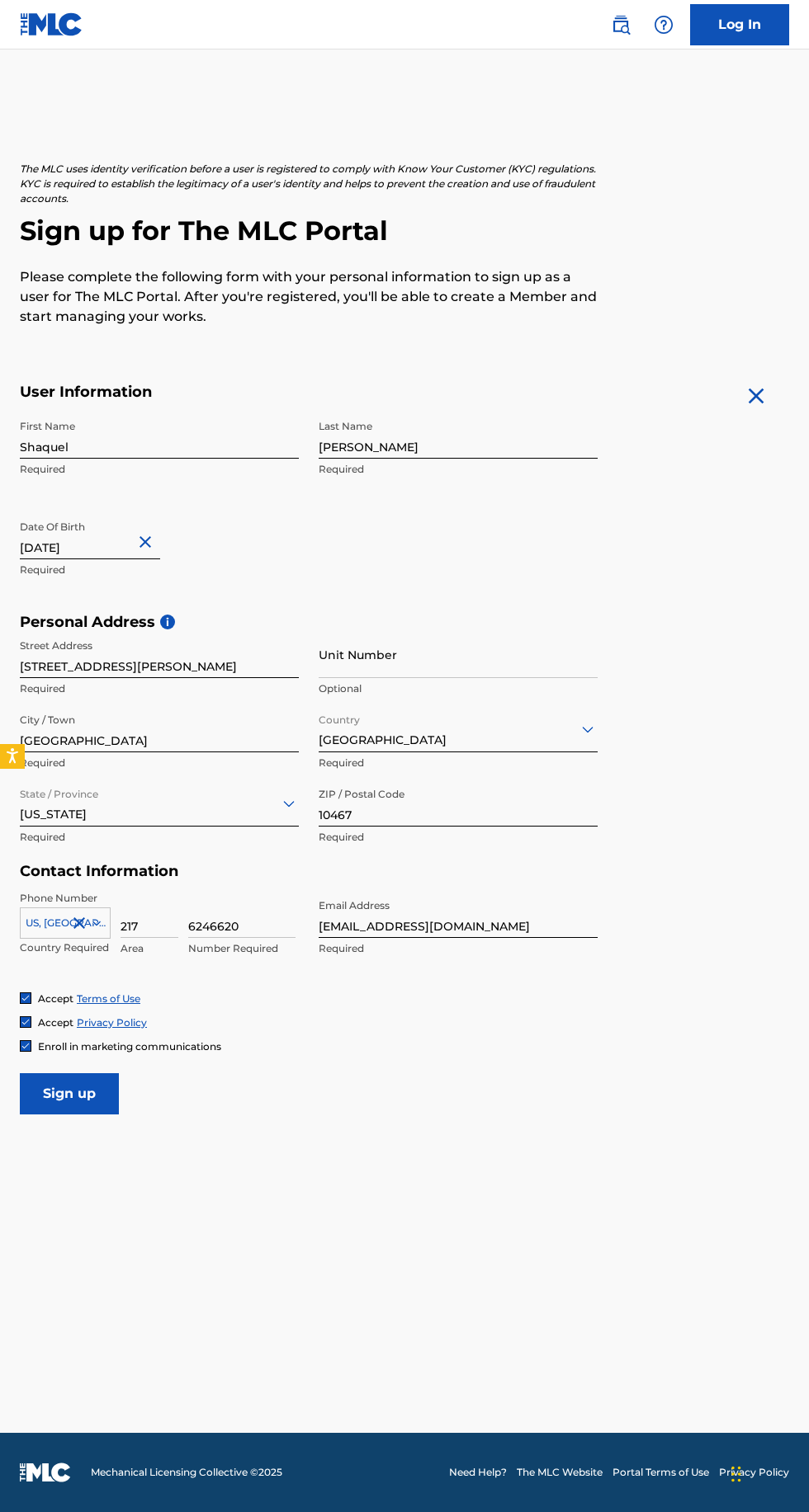
click at [408, 913] on input "[EMAIL_ADDRESS][DOMAIN_NAME]" at bounding box center [458, 915] width 279 height 47
type input "[EMAIL_ADDRESS][DOMAIN_NAME]"
click at [82, 1073] on input "Sign up" at bounding box center [69, 1094] width 99 height 41
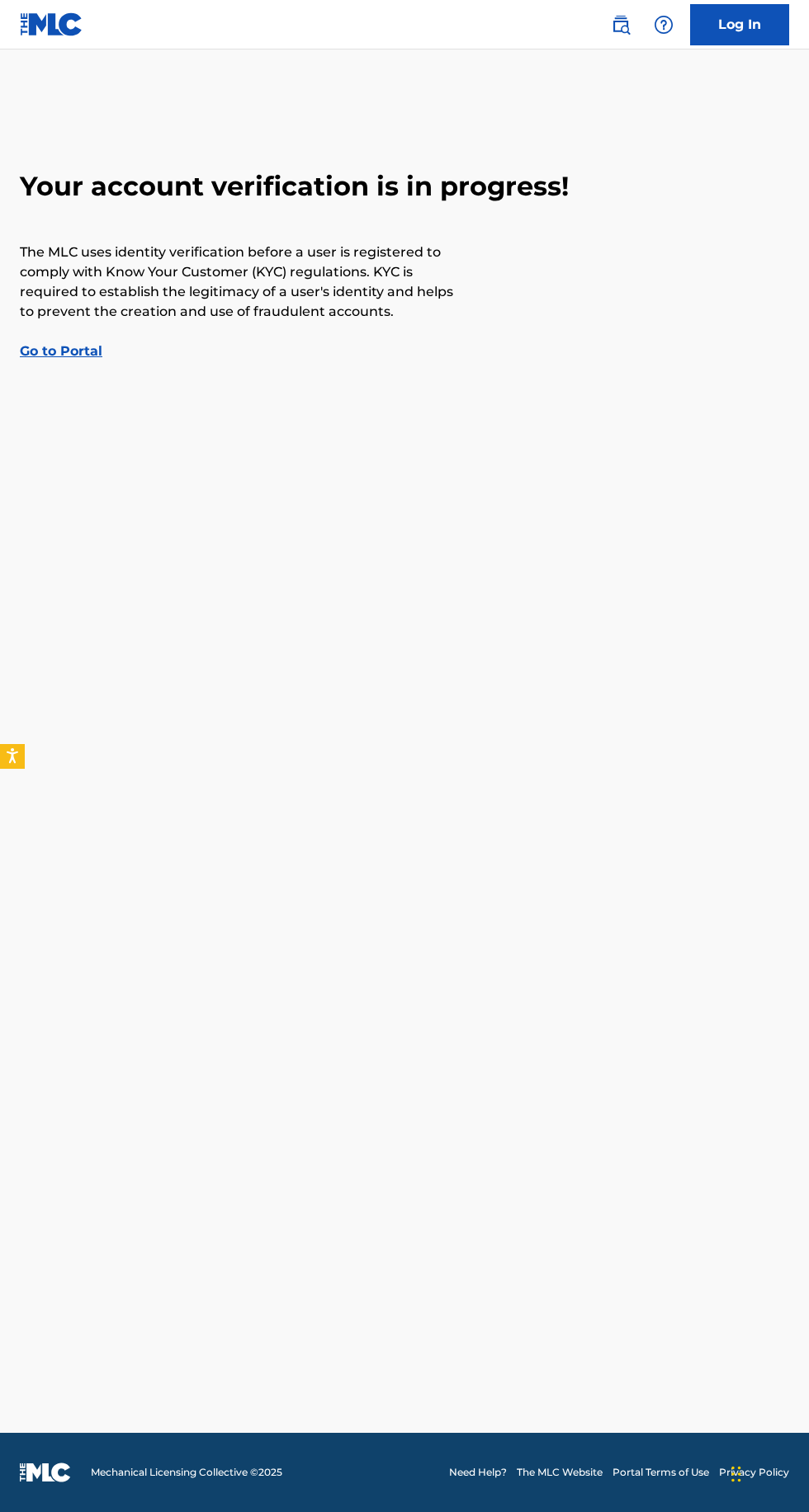
click at [53, 346] on link "Go to Portal" at bounding box center [61, 351] width 83 height 16
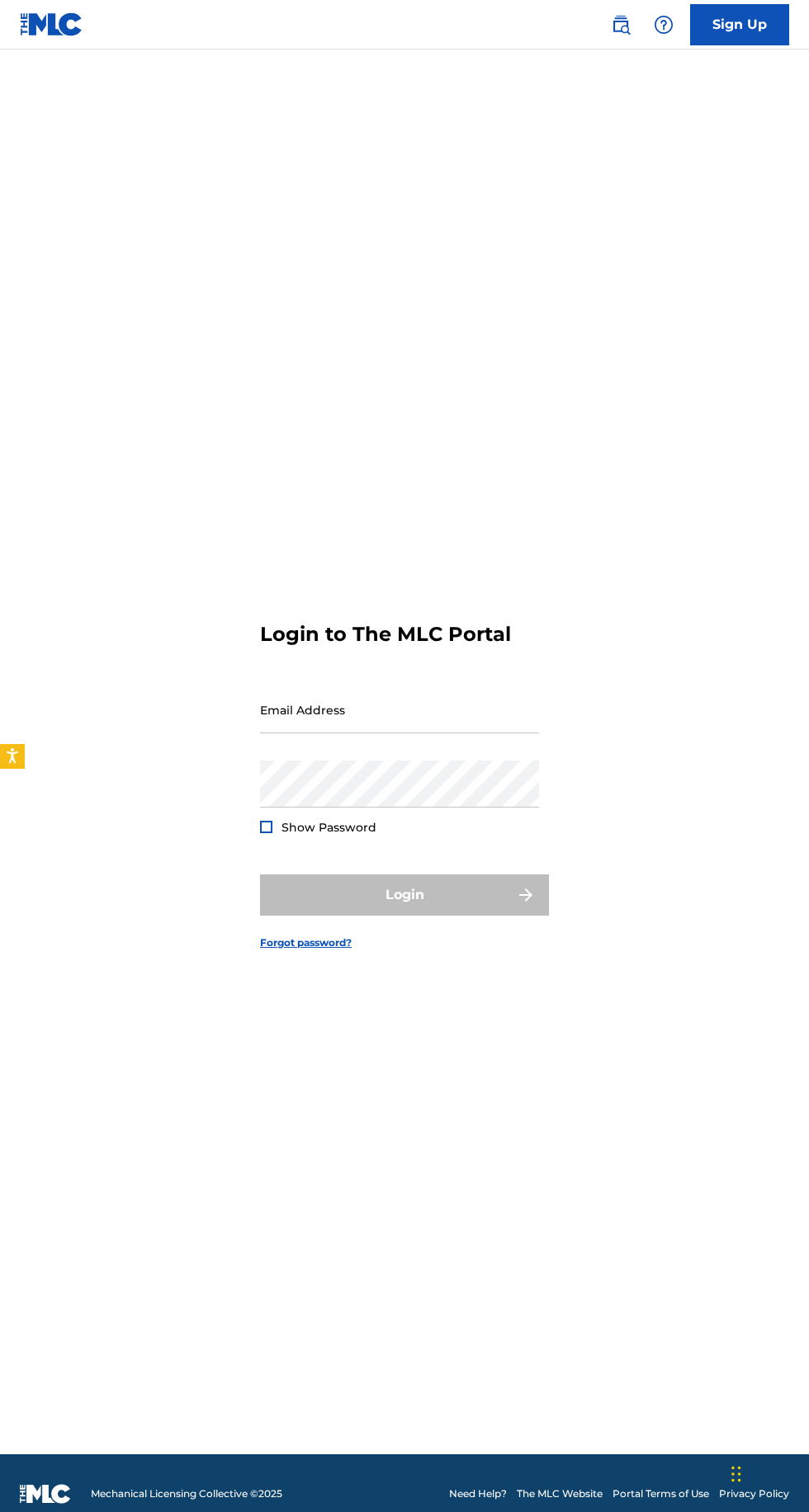
click at [327, 950] on link "Forgot password?" at bounding box center [306, 944] width 92 height 15
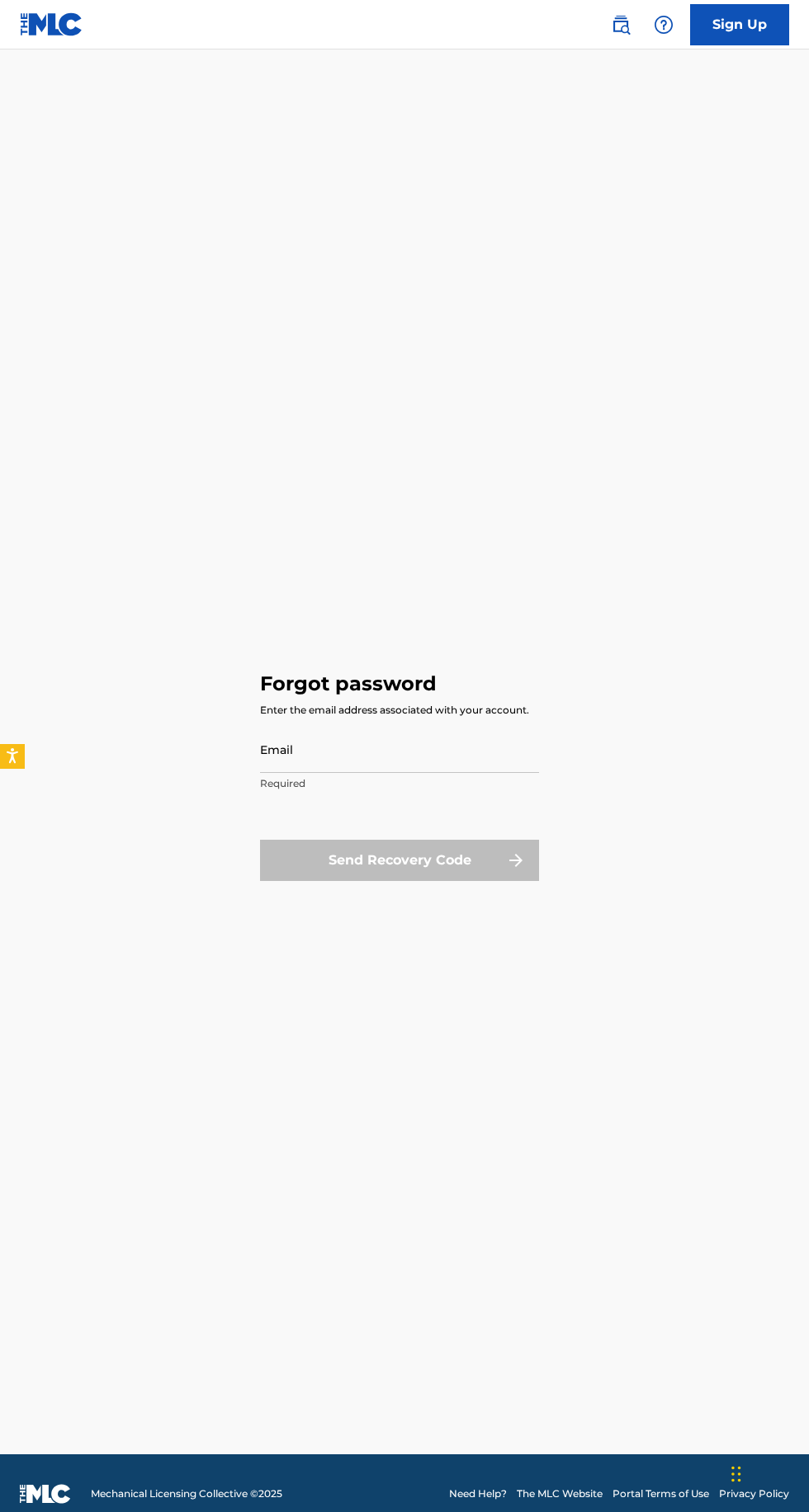
click at [465, 773] on input "Email" at bounding box center [399, 749] width 279 height 47
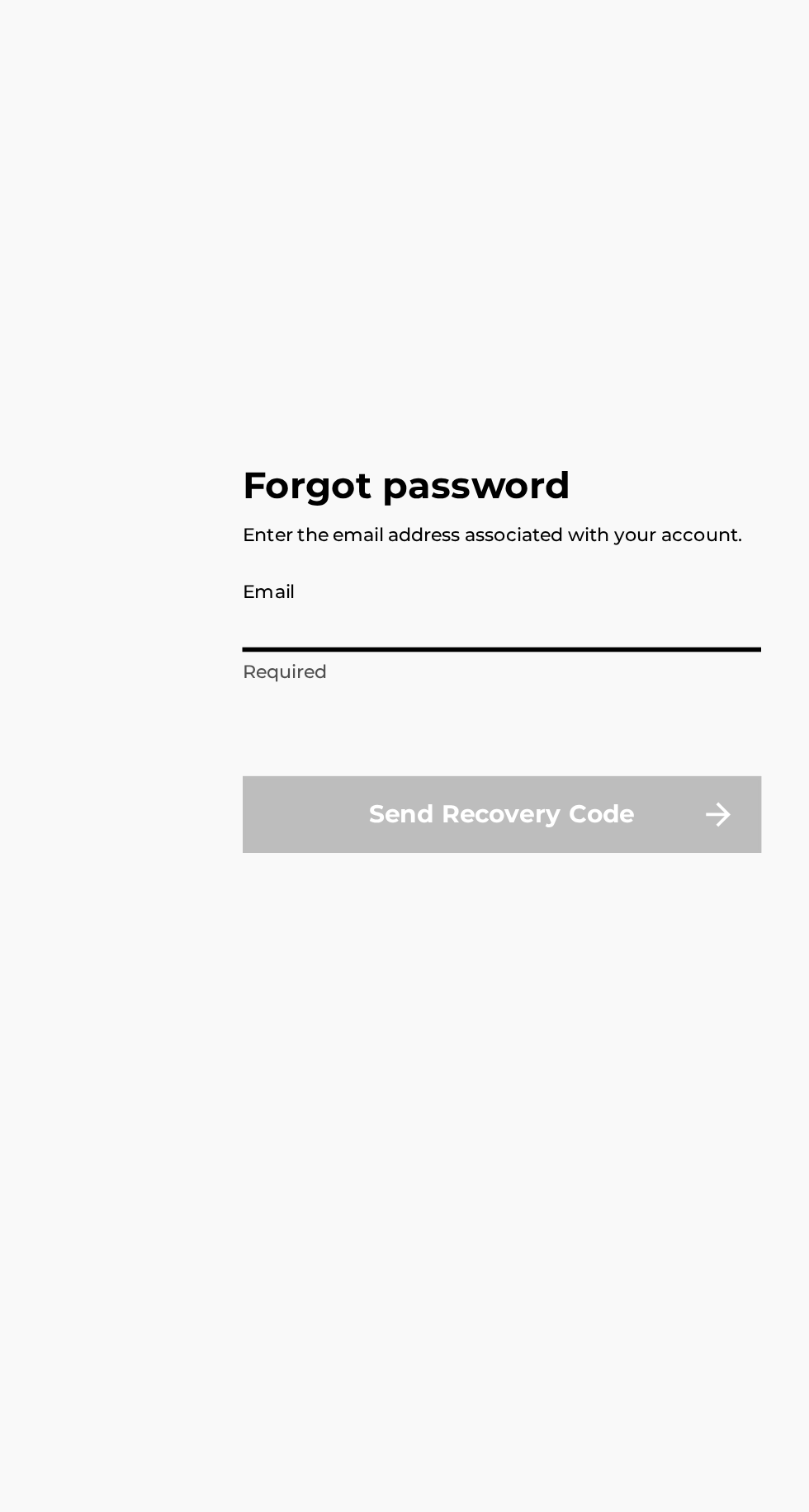
type input "[EMAIL_ADDRESS][DOMAIN_NAME]"
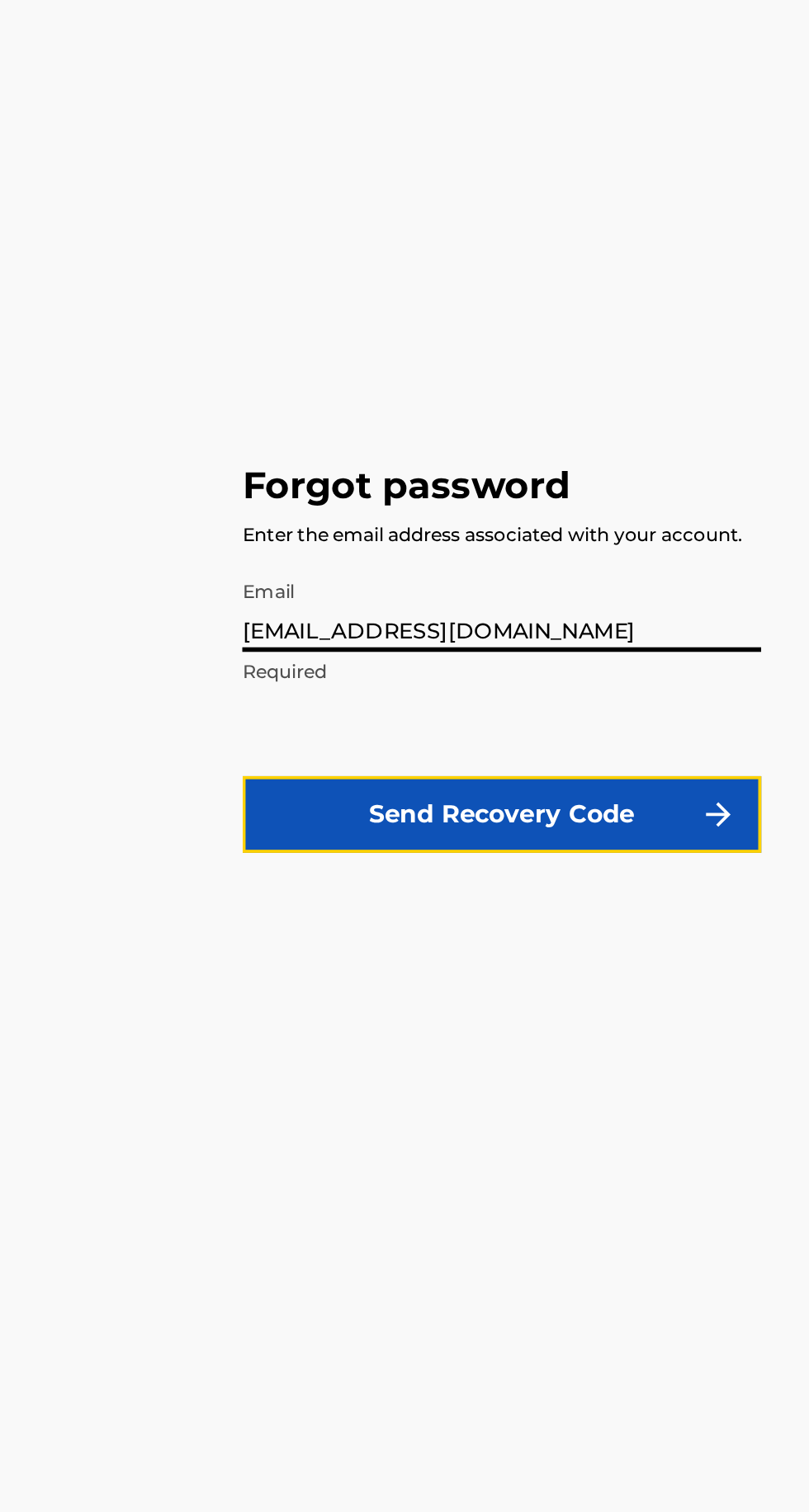
click at [418, 882] on button "Send Recovery Code" at bounding box center [399, 861] width 279 height 41
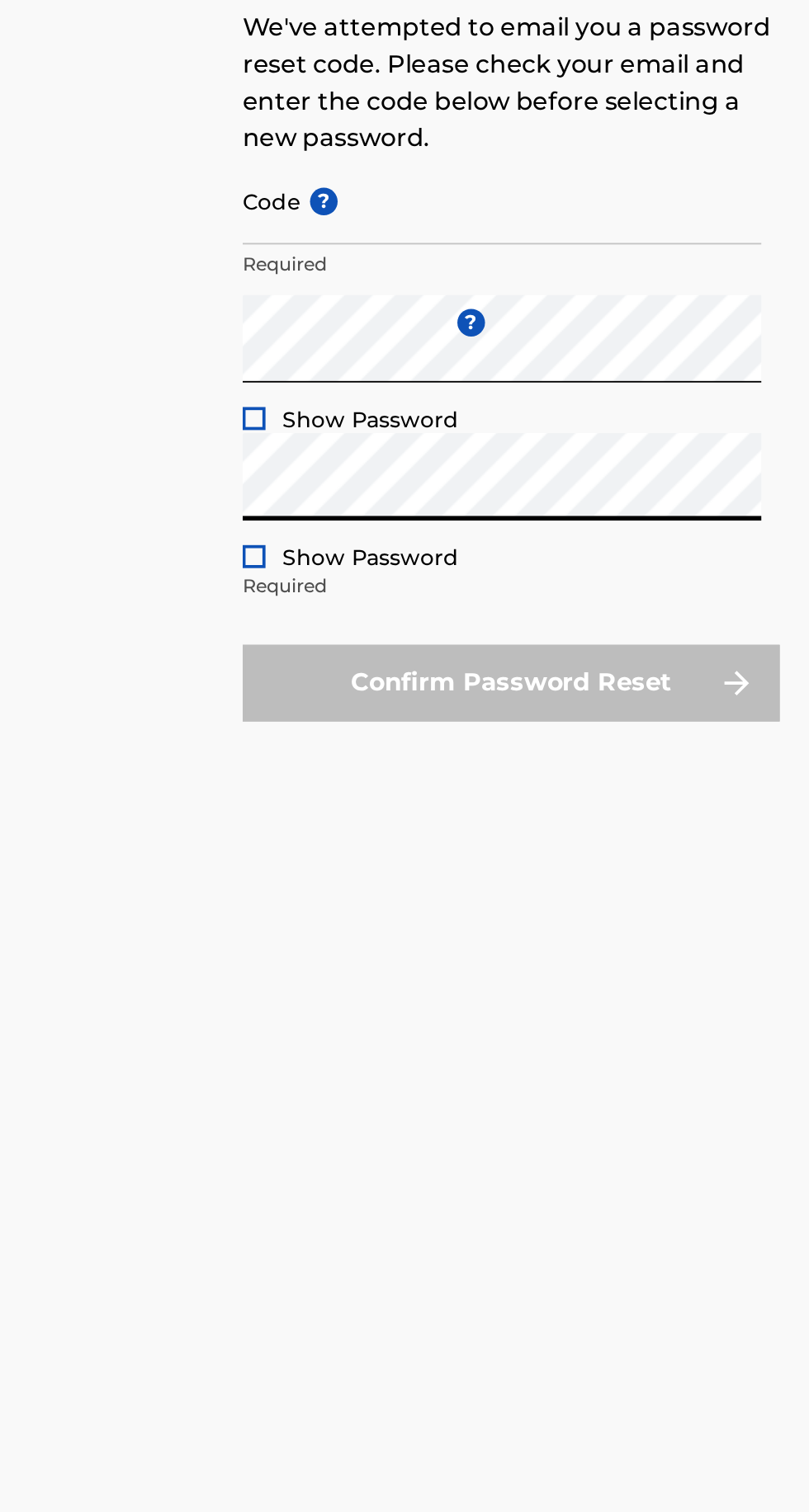
click at [339, 744] on input "Code ?" at bounding box center [399, 719] width 279 height 47
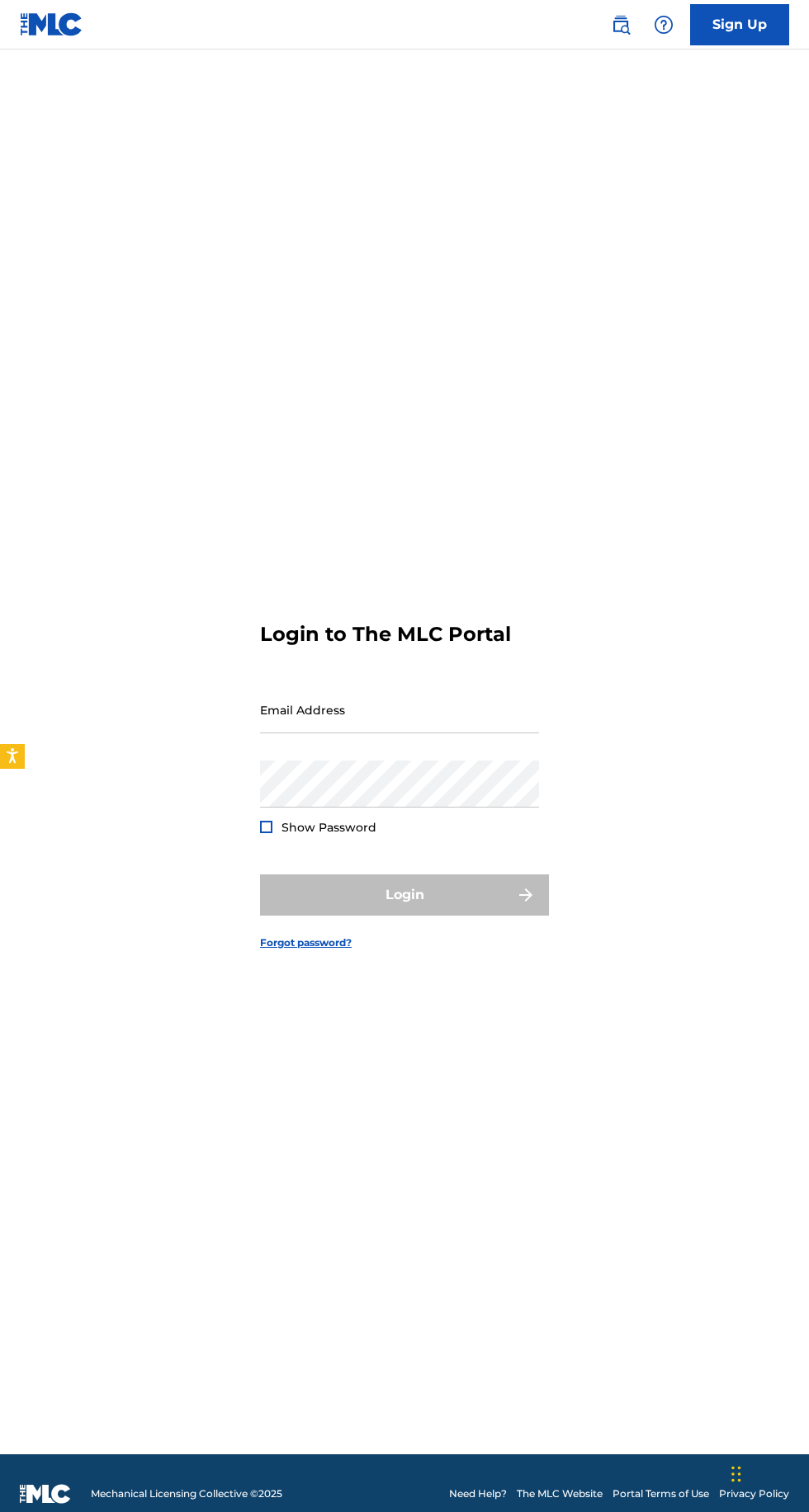
click at [490, 733] on input "Email Address" at bounding box center [399, 710] width 279 height 47
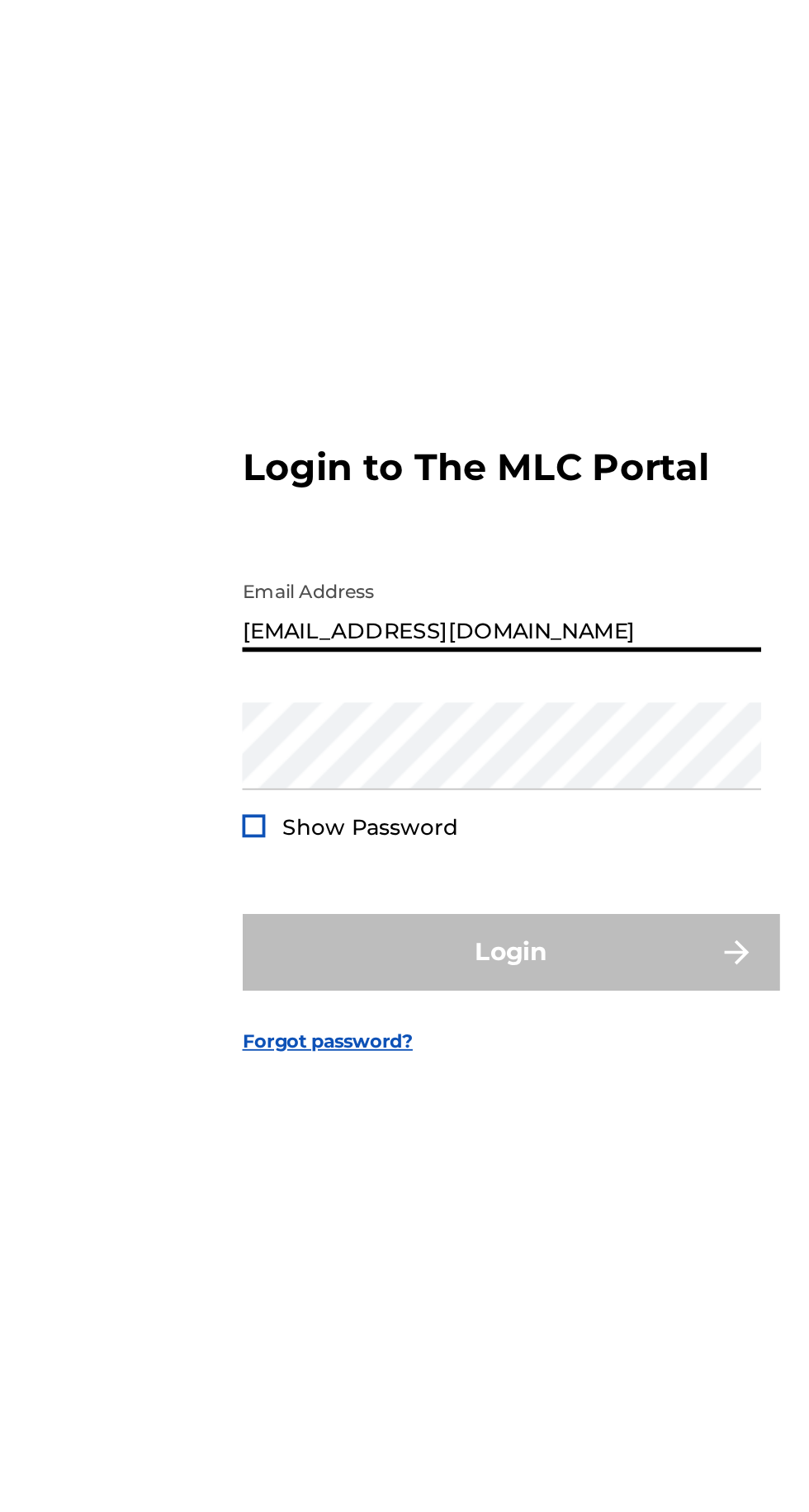
type input "[EMAIL_ADDRESS][DOMAIN_NAME]"
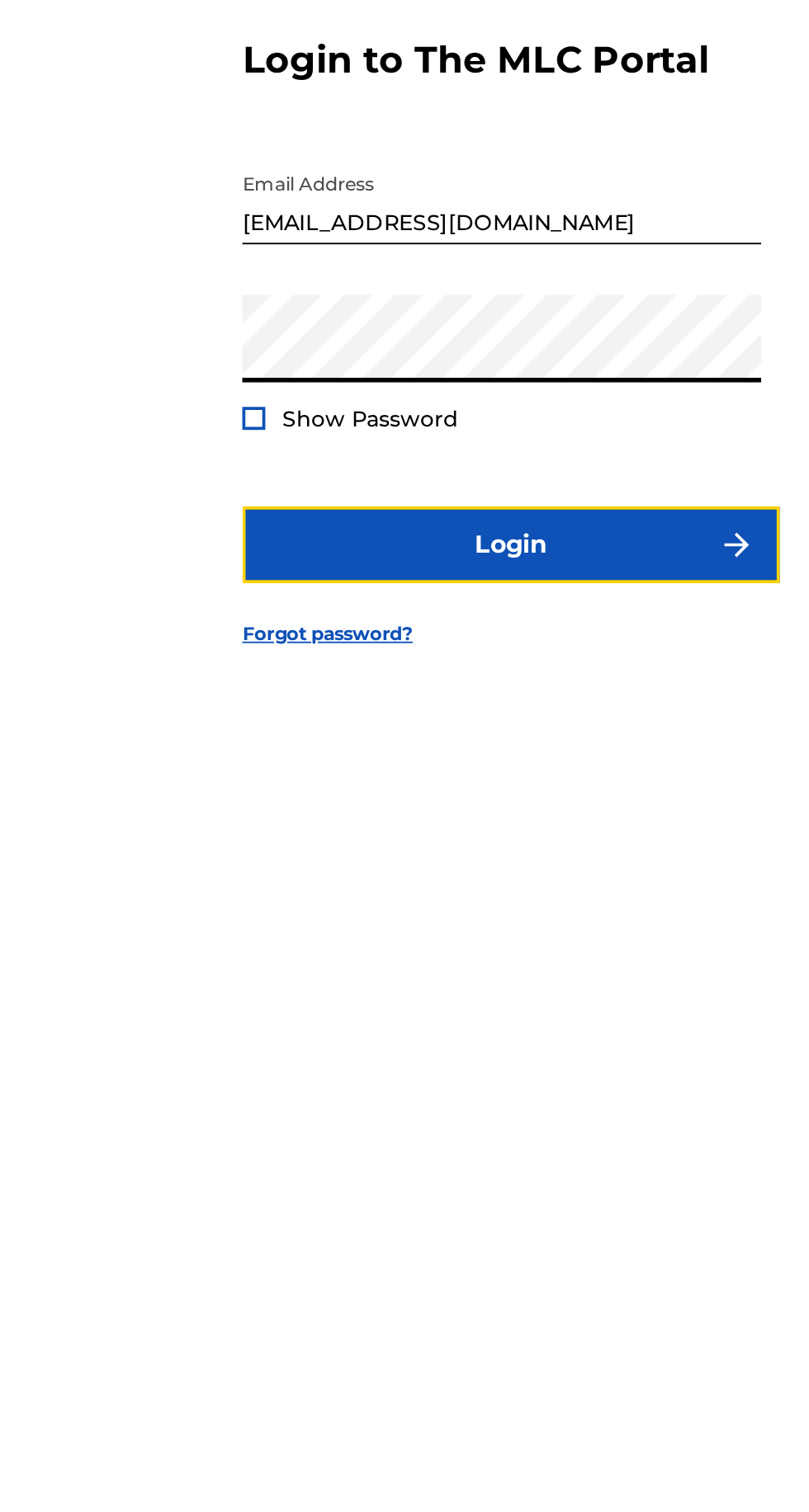
click at [464, 915] on button "Login" at bounding box center [404, 895] width 289 height 41
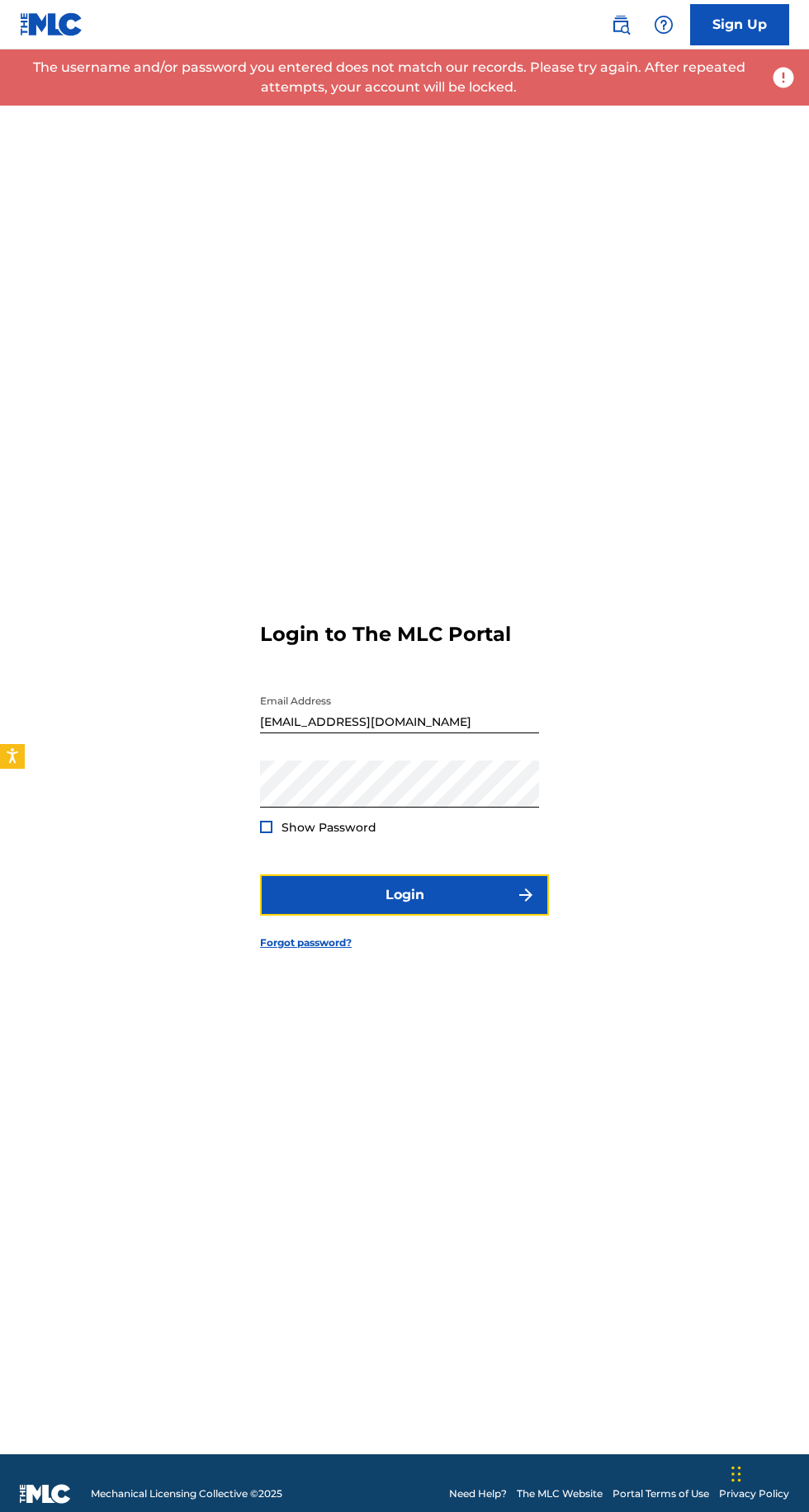
scroll to position [1, 0]
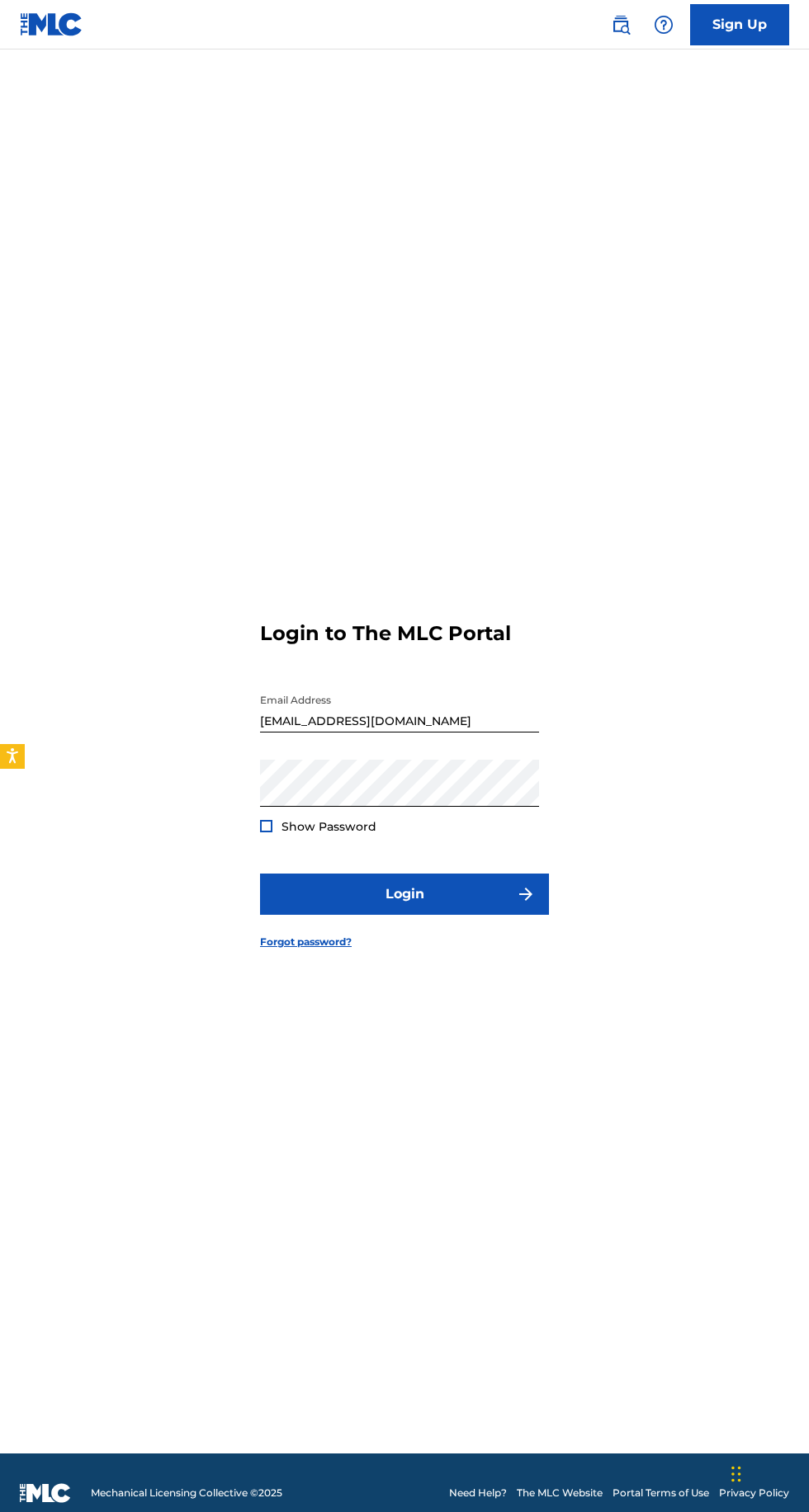
click at [266, 833] on div at bounding box center [266, 825] width 12 height 12
click at [393, 915] on button "Login" at bounding box center [404, 895] width 289 height 41
click at [325, 950] on link "Forgot password?" at bounding box center [306, 943] width 92 height 15
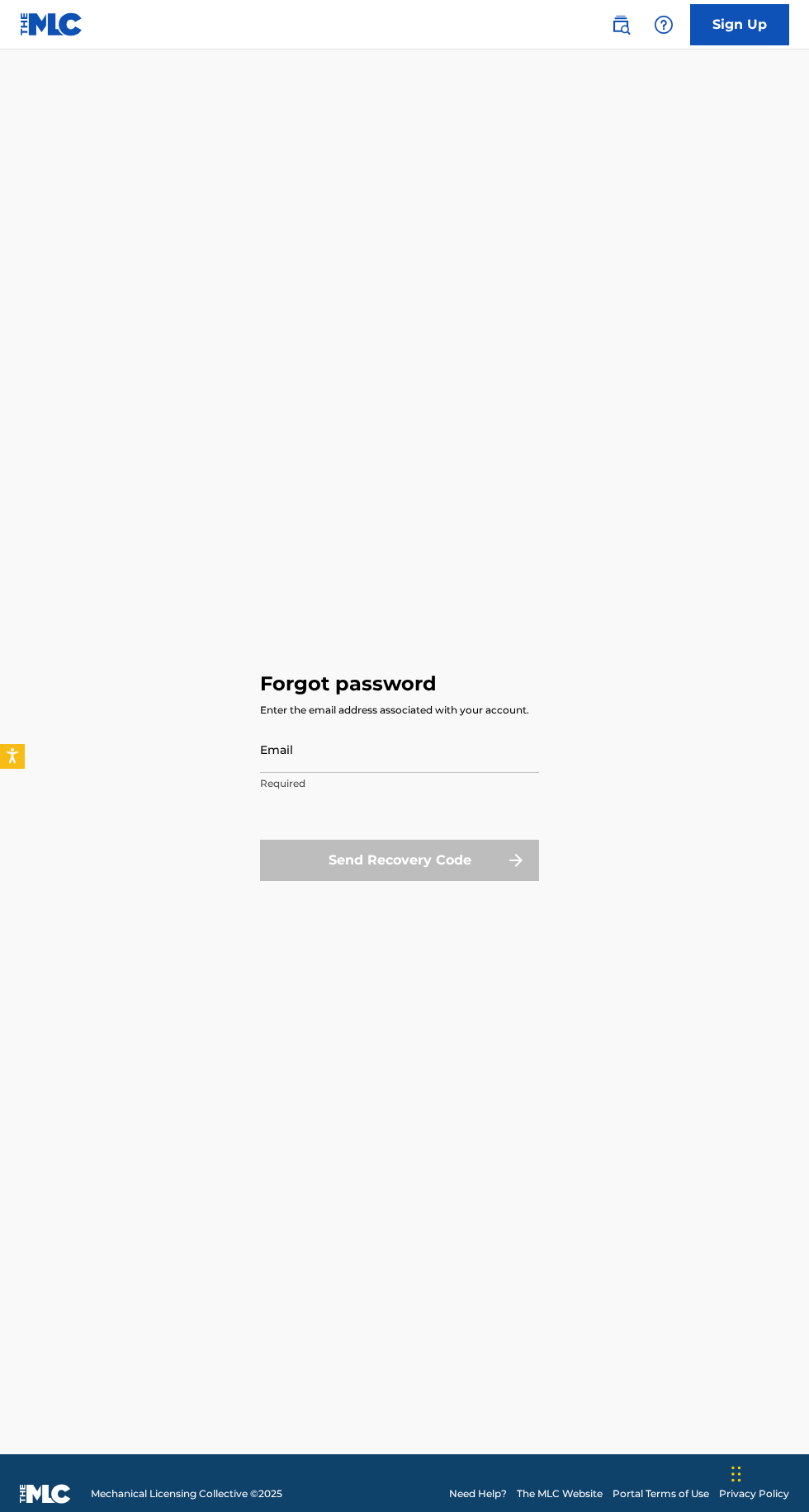
click at [450, 773] on input "Email" at bounding box center [399, 749] width 279 height 47
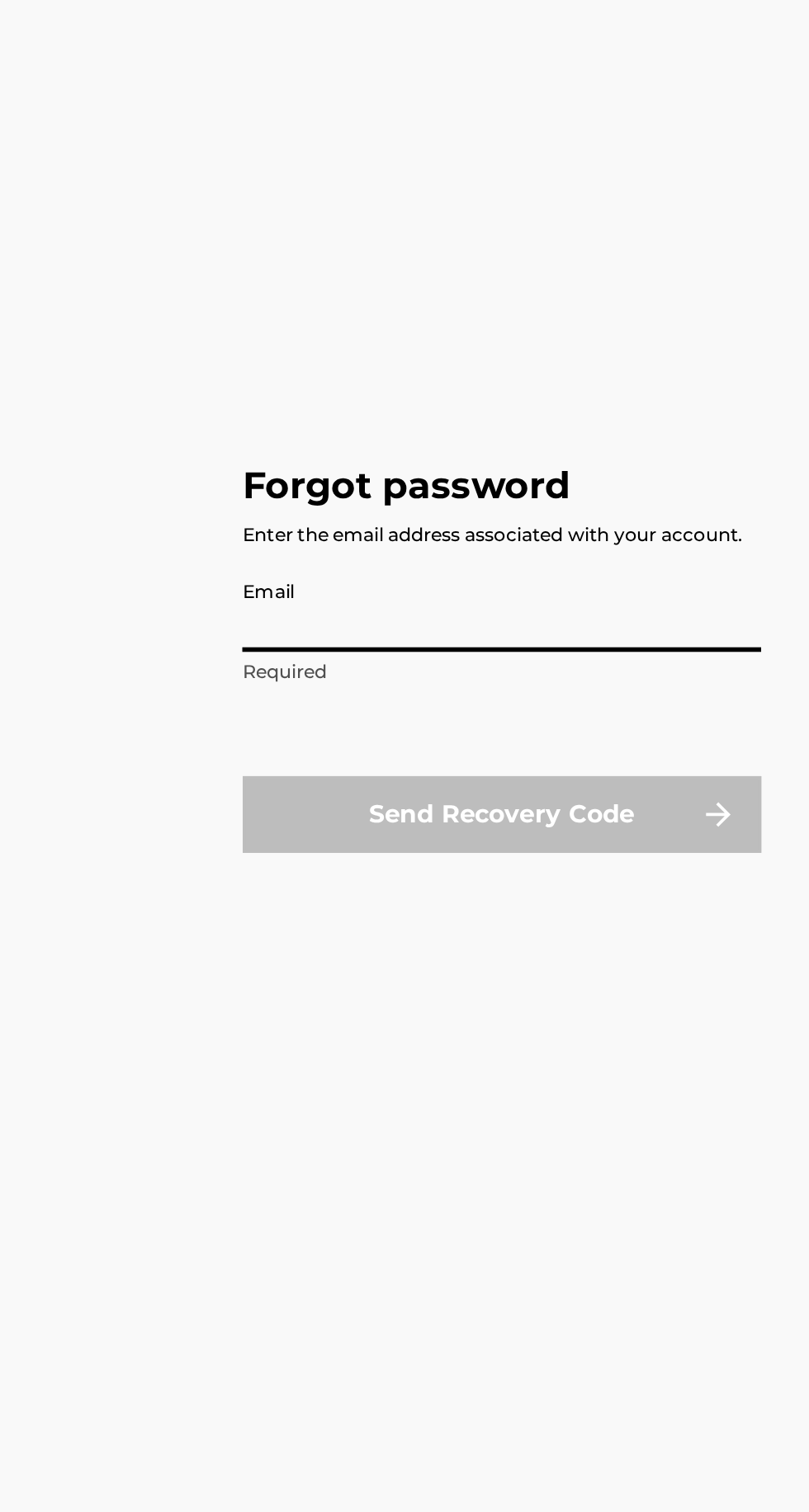
type input "[EMAIL_ADDRESS][DOMAIN_NAME]"
